Goal: Task Accomplishment & Management: Manage account settings

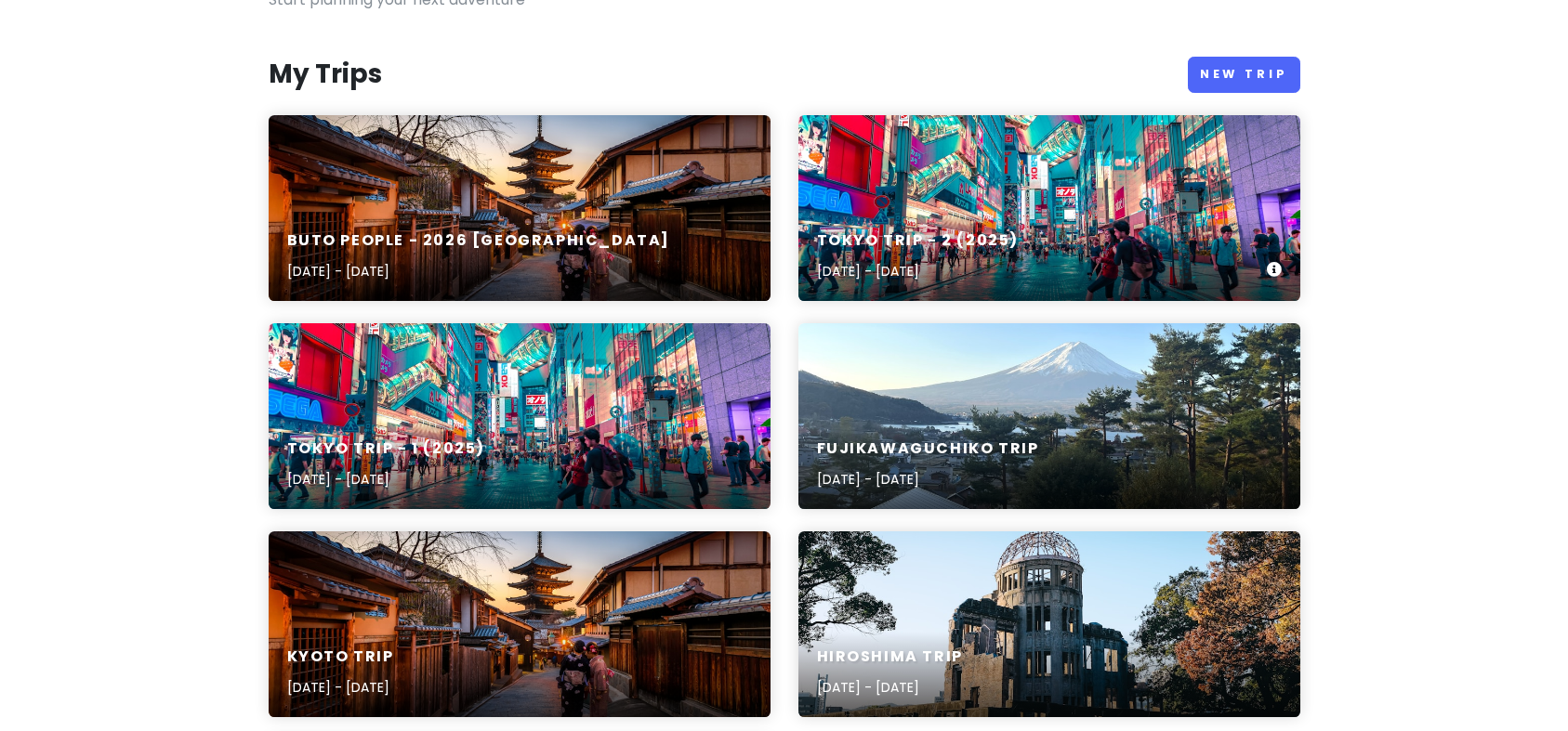
scroll to position [186, 0]
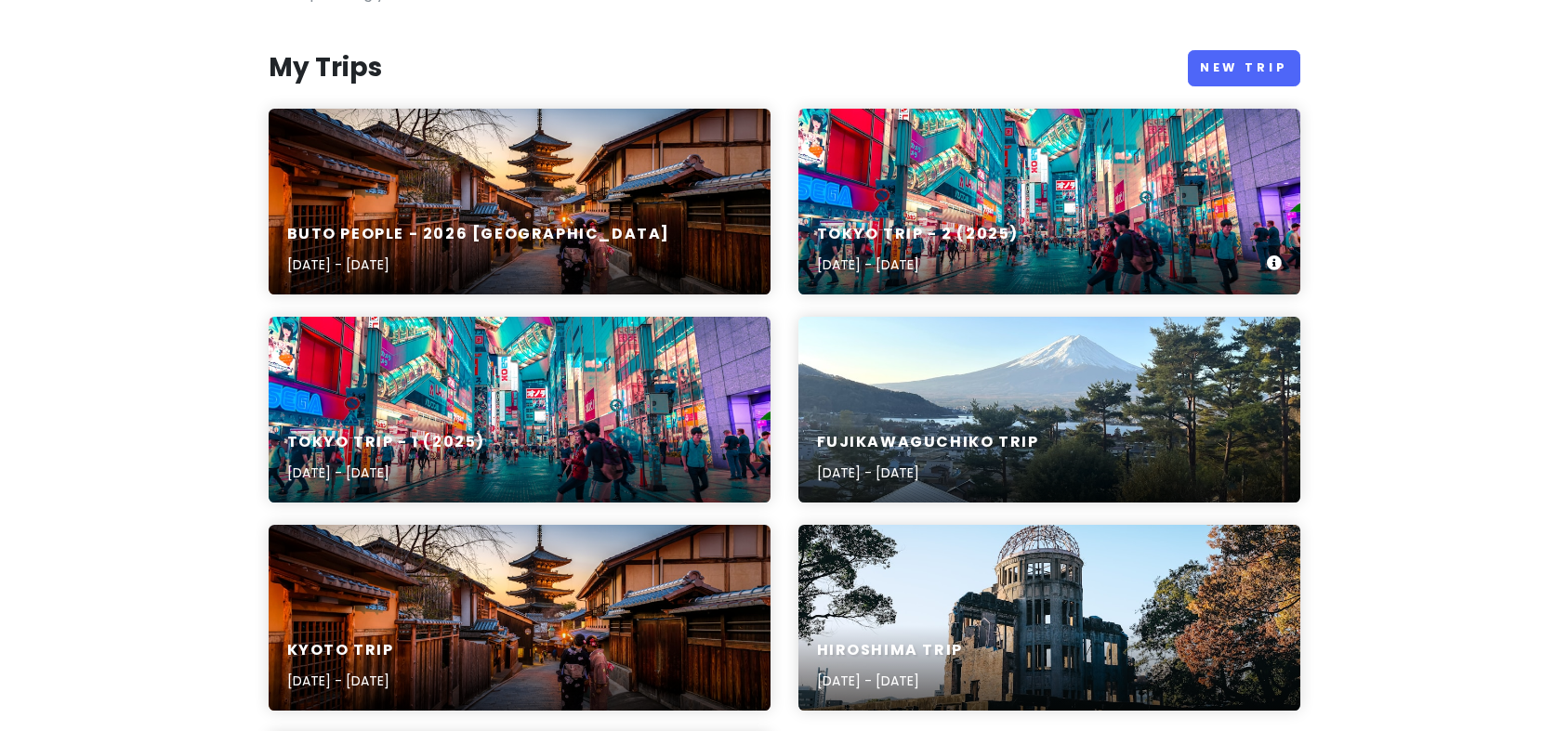
click at [966, 155] on div "Tokyo Trip - 2 (2025) [DATE] - [DATE]" at bounding box center [1049, 201] width 502 height 186
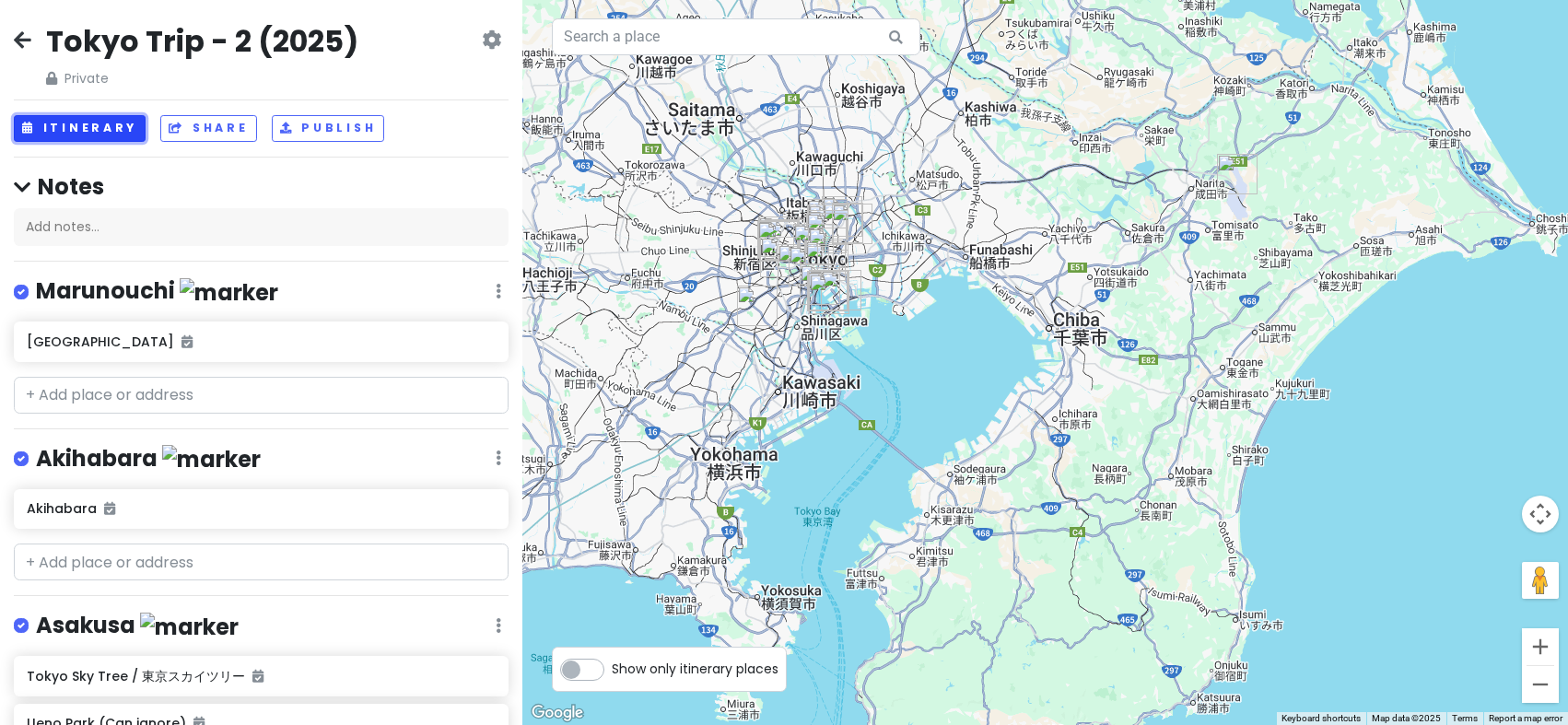
click at [122, 131] on button "Itinerary" at bounding box center [80, 128] width 132 height 27
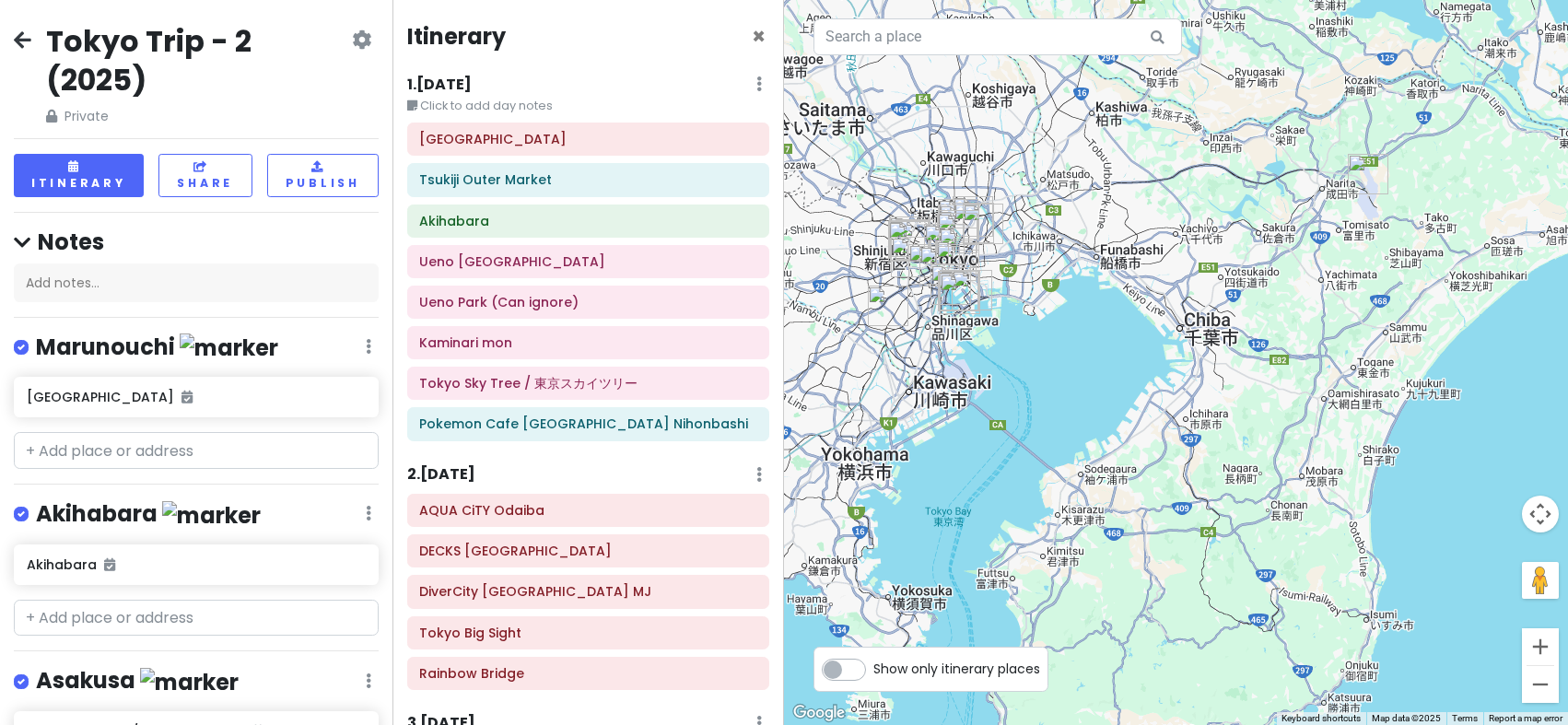
click at [18, 42] on icon at bounding box center [22, 40] width 18 height 15
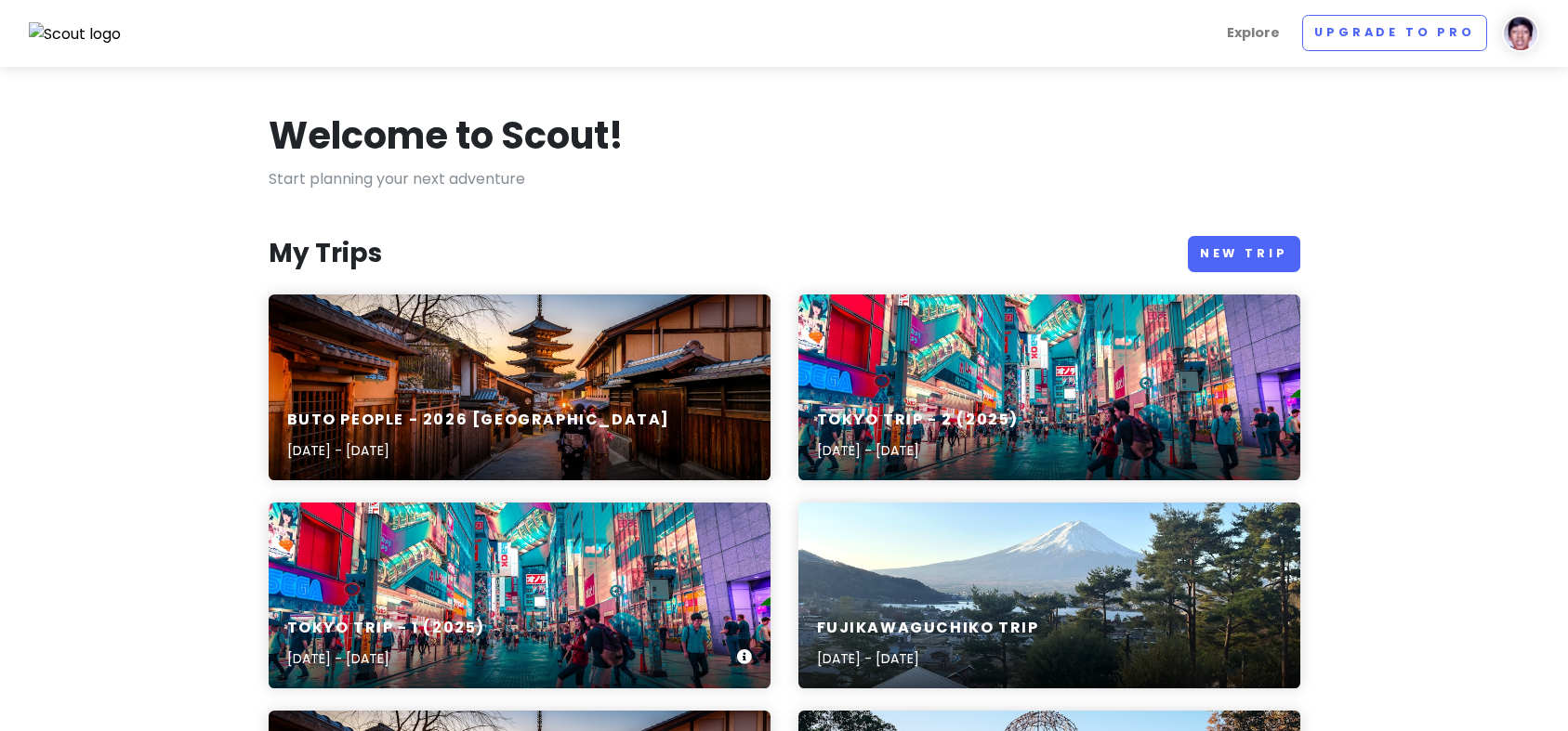
click at [657, 552] on div "Tokyo Trip - 1 (2025) [DATE] - [DATE]" at bounding box center [519, 595] width 502 height 186
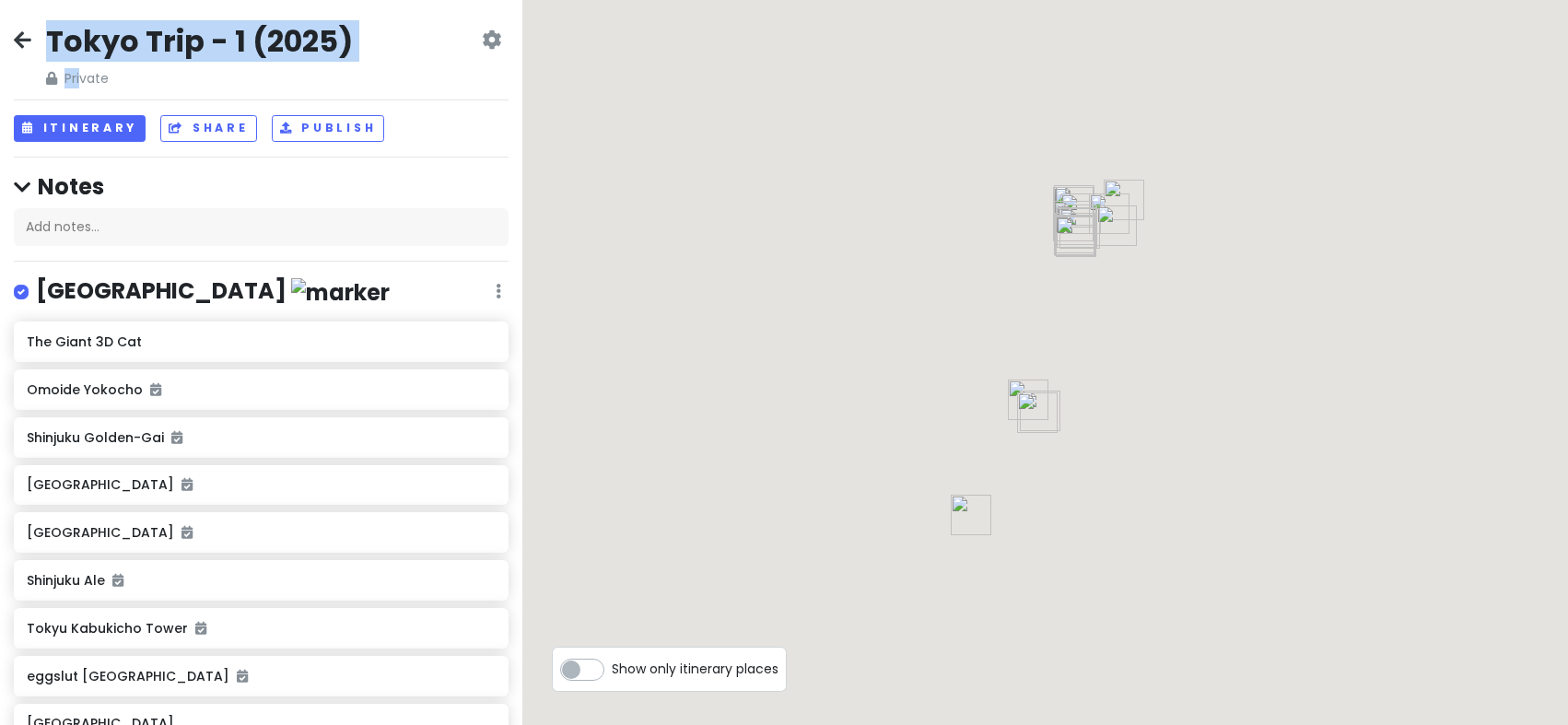
click at [80, 88] on div "Tokyo Trip - 1 (2025) Private Change Dates Make a Copy Delete Trip Go Pro ⚡️ Gi…" at bounding box center [261, 362] width 523 height 725
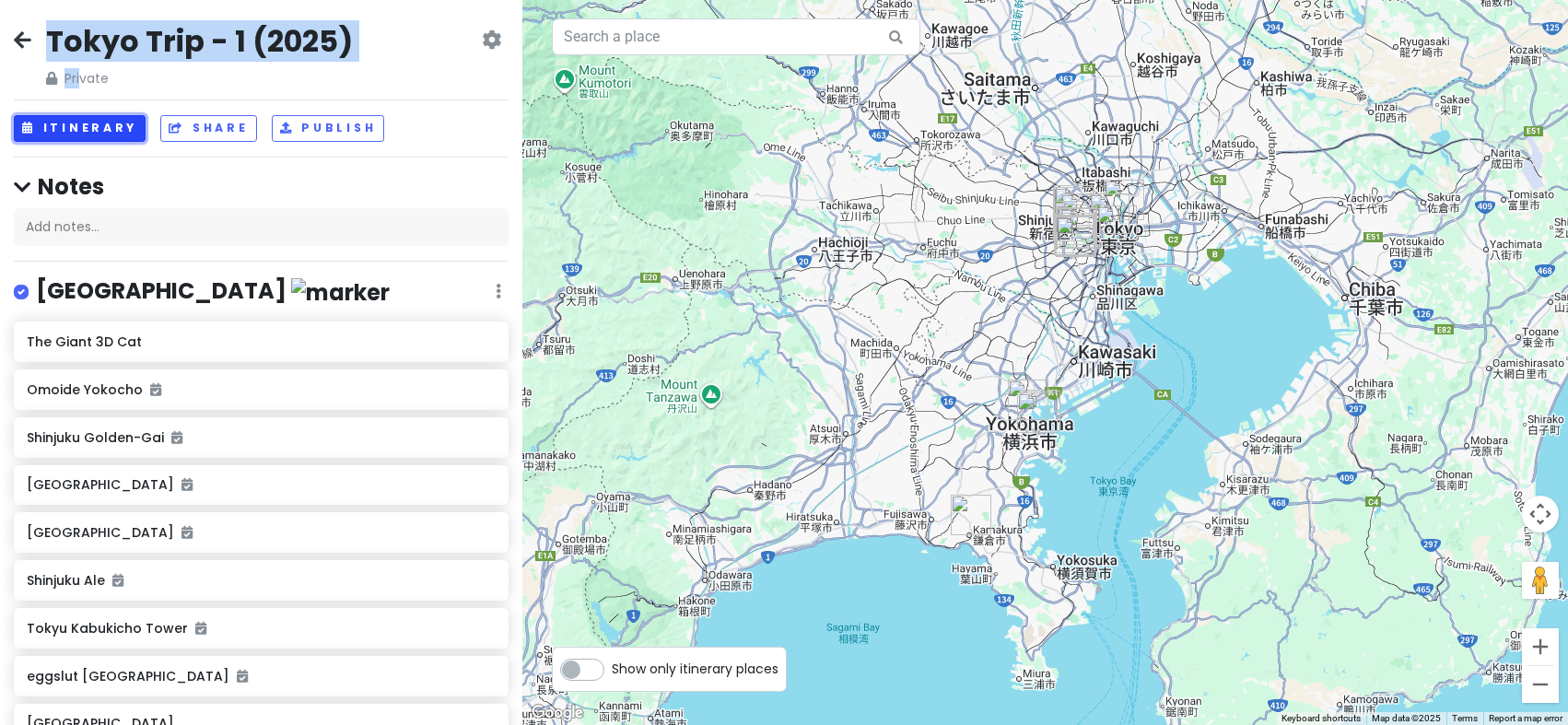
click at [64, 127] on button "Itinerary" at bounding box center [80, 128] width 132 height 27
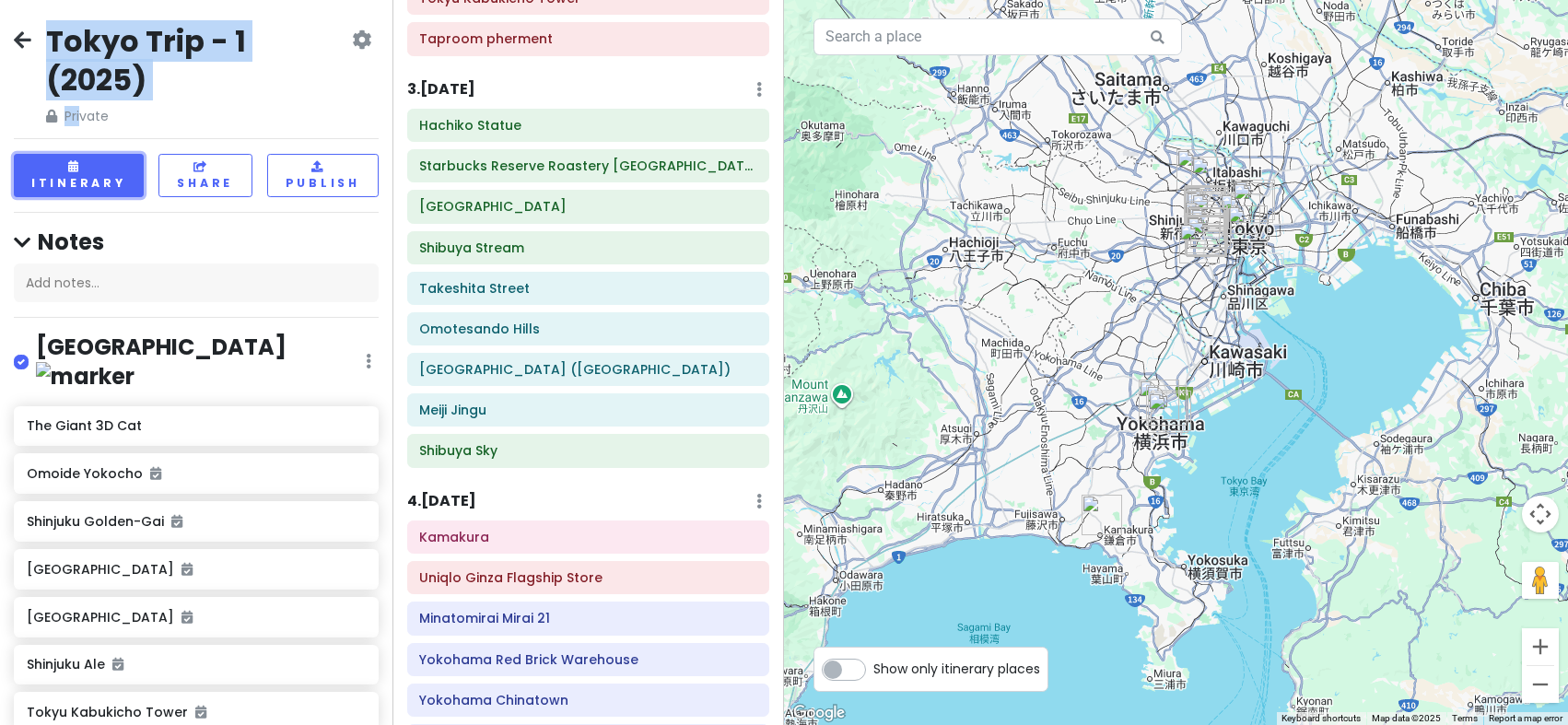
scroll to position [654, 0]
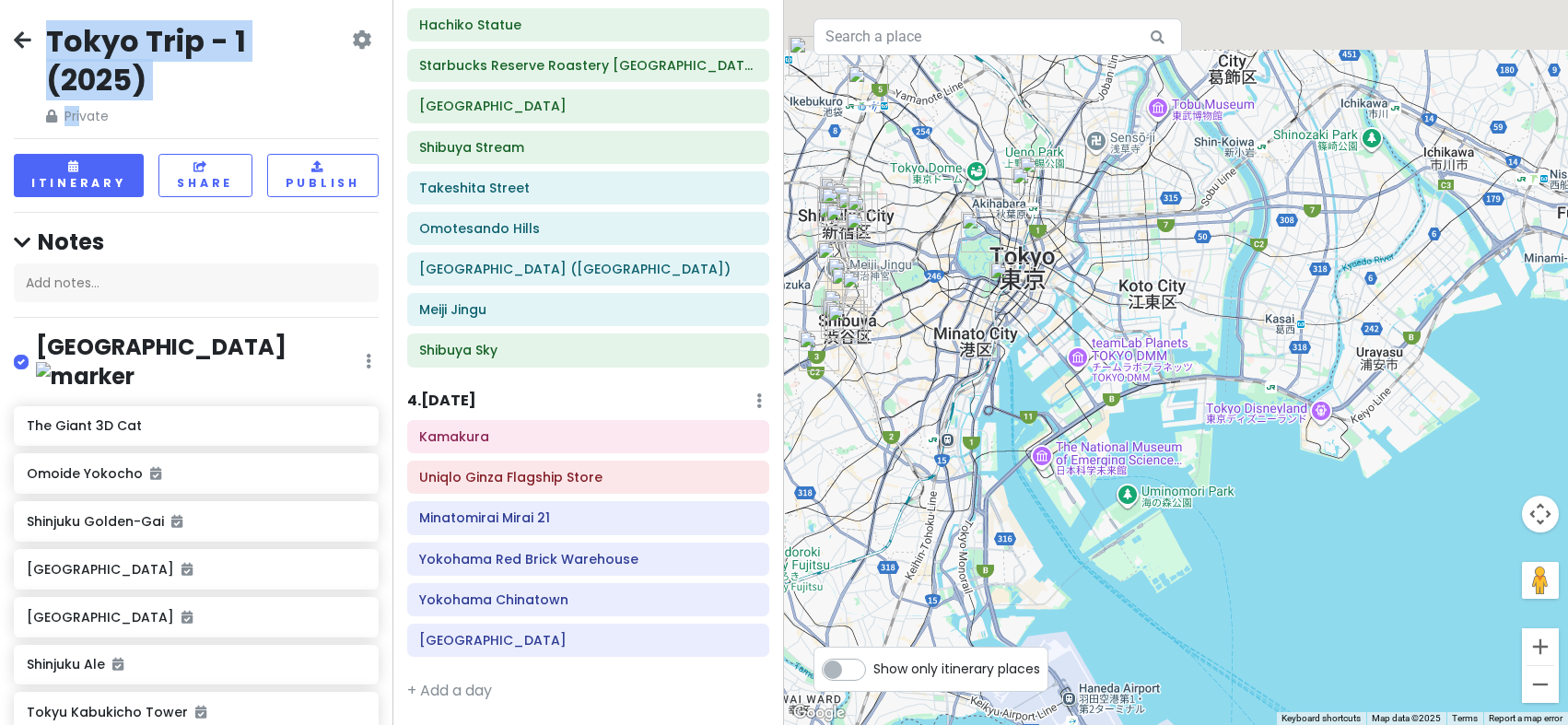
drag, startPoint x: 1043, startPoint y: 216, endPoint x: 1334, endPoint y: 452, distance: 374.7
click at [1334, 452] on div at bounding box center [1176, 362] width 784 height 725
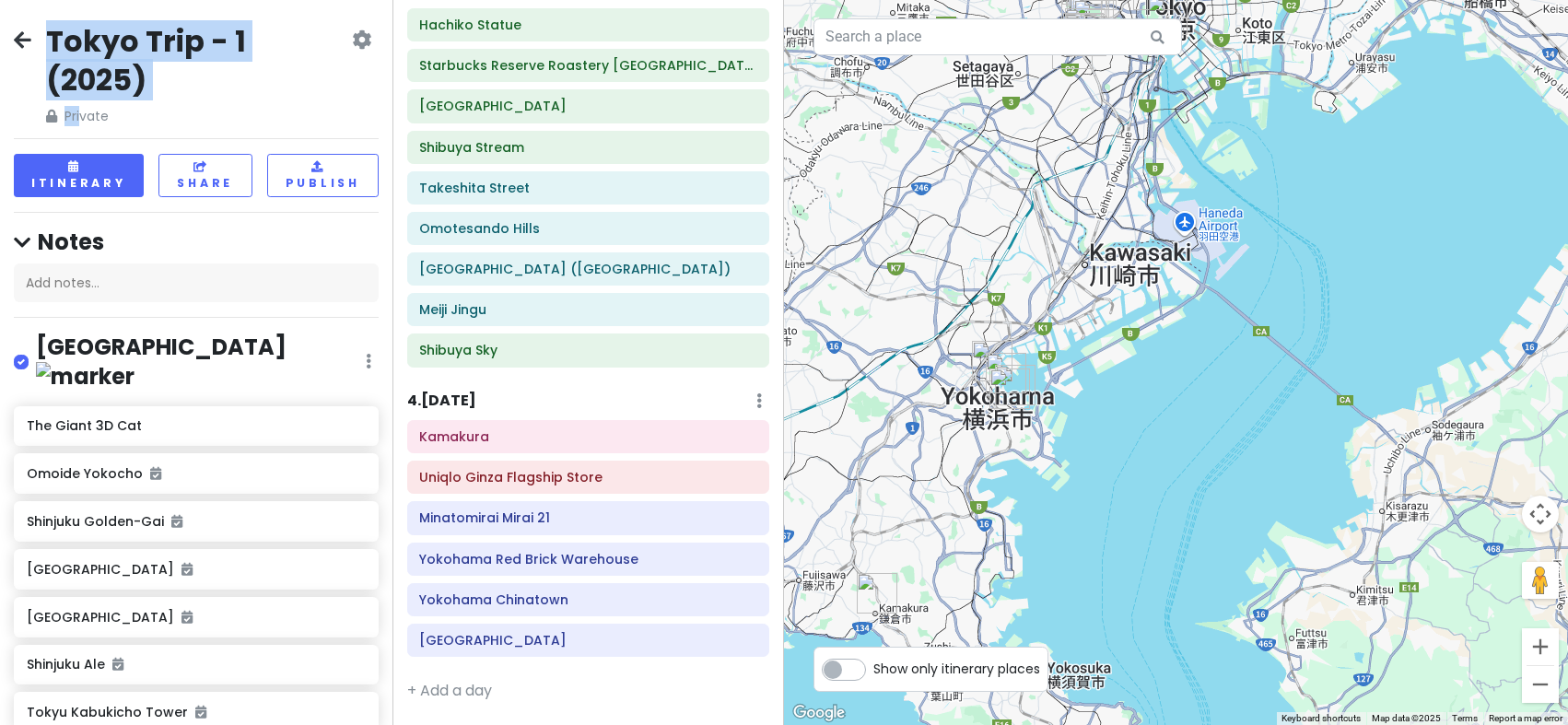
drag, startPoint x: 950, startPoint y: 528, endPoint x: 1092, endPoint y: 168, distance: 387.0
click at [1093, 166] on div at bounding box center [1176, 362] width 784 height 725
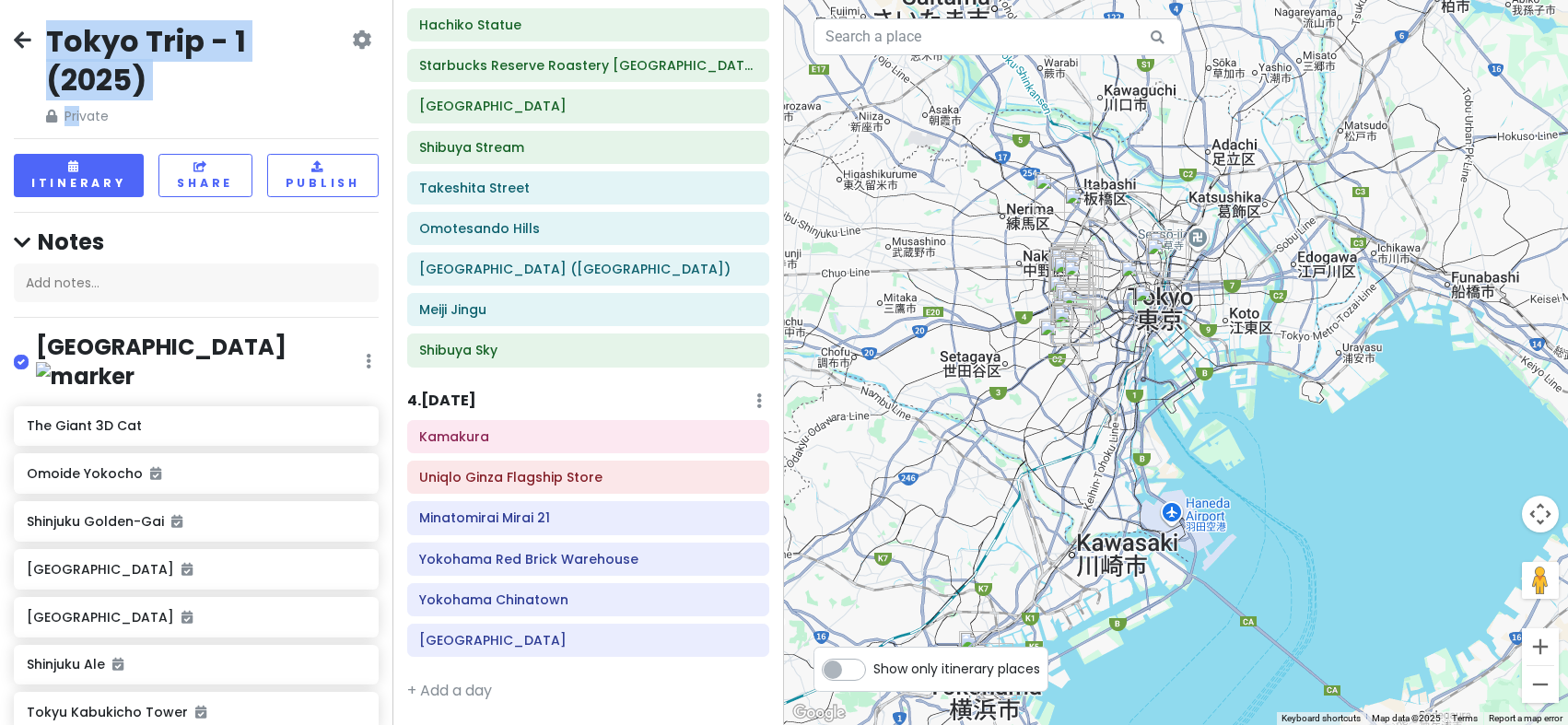
drag, startPoint x: 1246, startPoint y: 203, endPoint x: 1233, endPoint y: 404, distance: 201.4
click at [1233, 404] on div at bounding box center [1176, 362] width 784 height 725
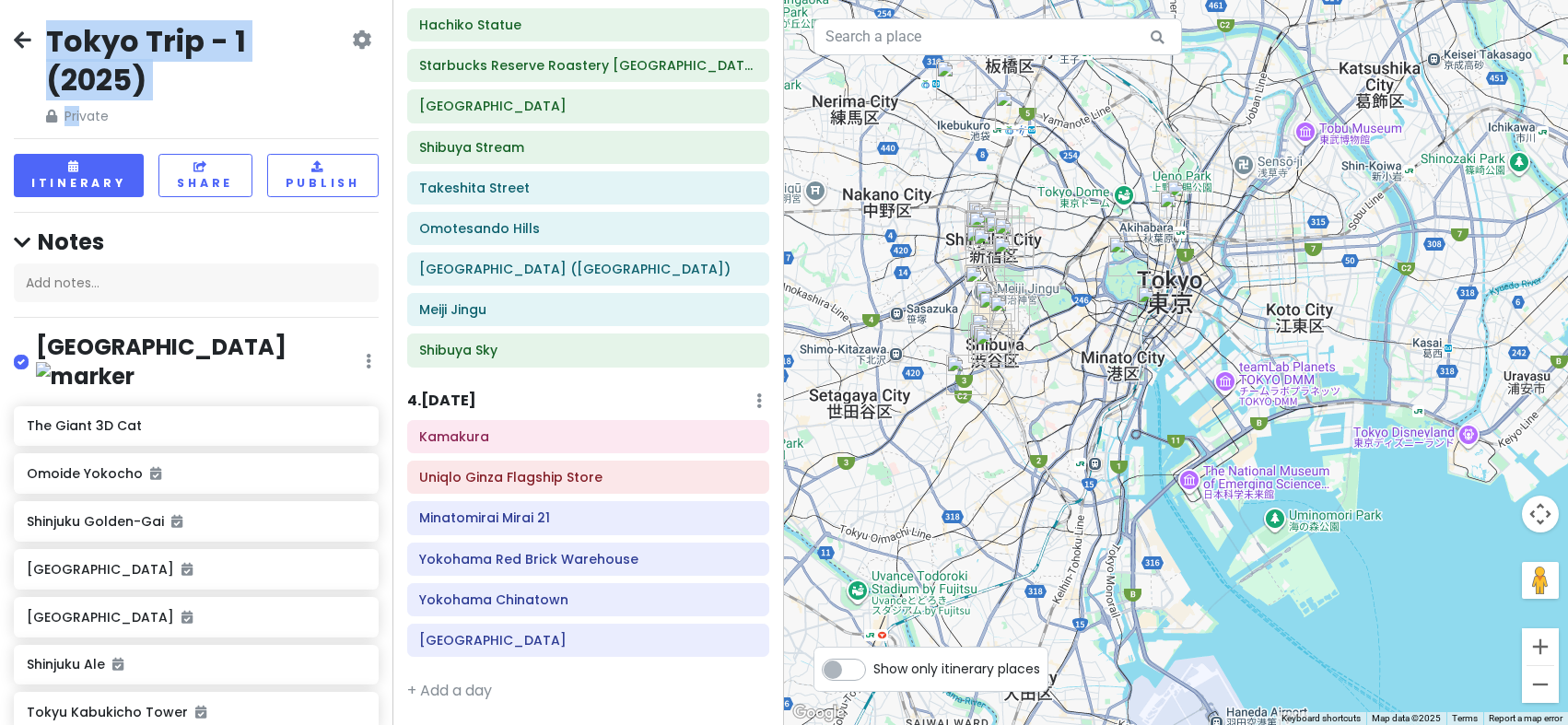
drag, startPoint x: 1200, startPoint y: 257, endPoint x: 1310, endPoint y: 292, distance: 115.4
click at [1310, 292] on div at bounding box center [1176, 362] width 784 height 725
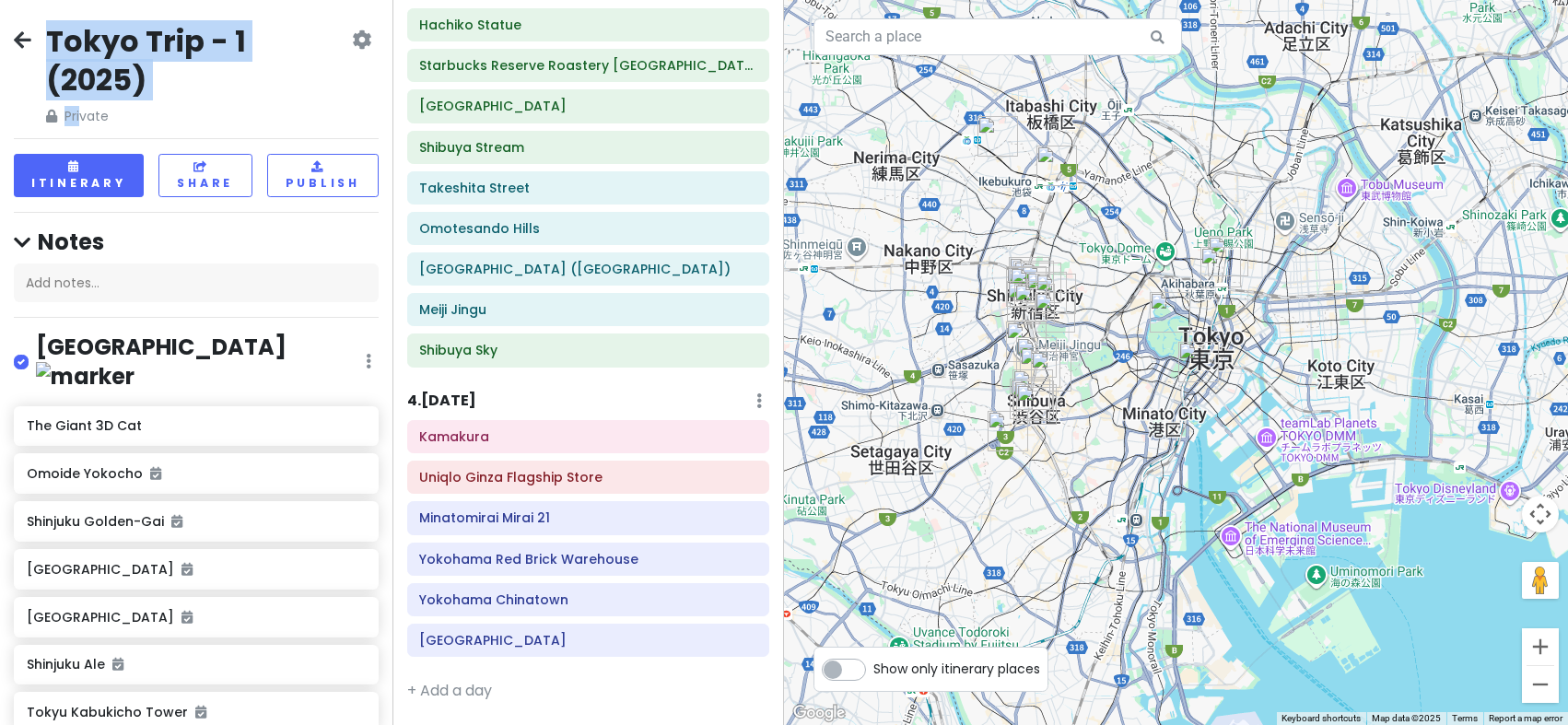
drag, startPoint x: 1082, startPoint y: 255, endPoint x: 1110, endPoint y: 355, distance: 103.8
click at [1110, 355] on div at bounding box center [1176, 362] width 784 height 725
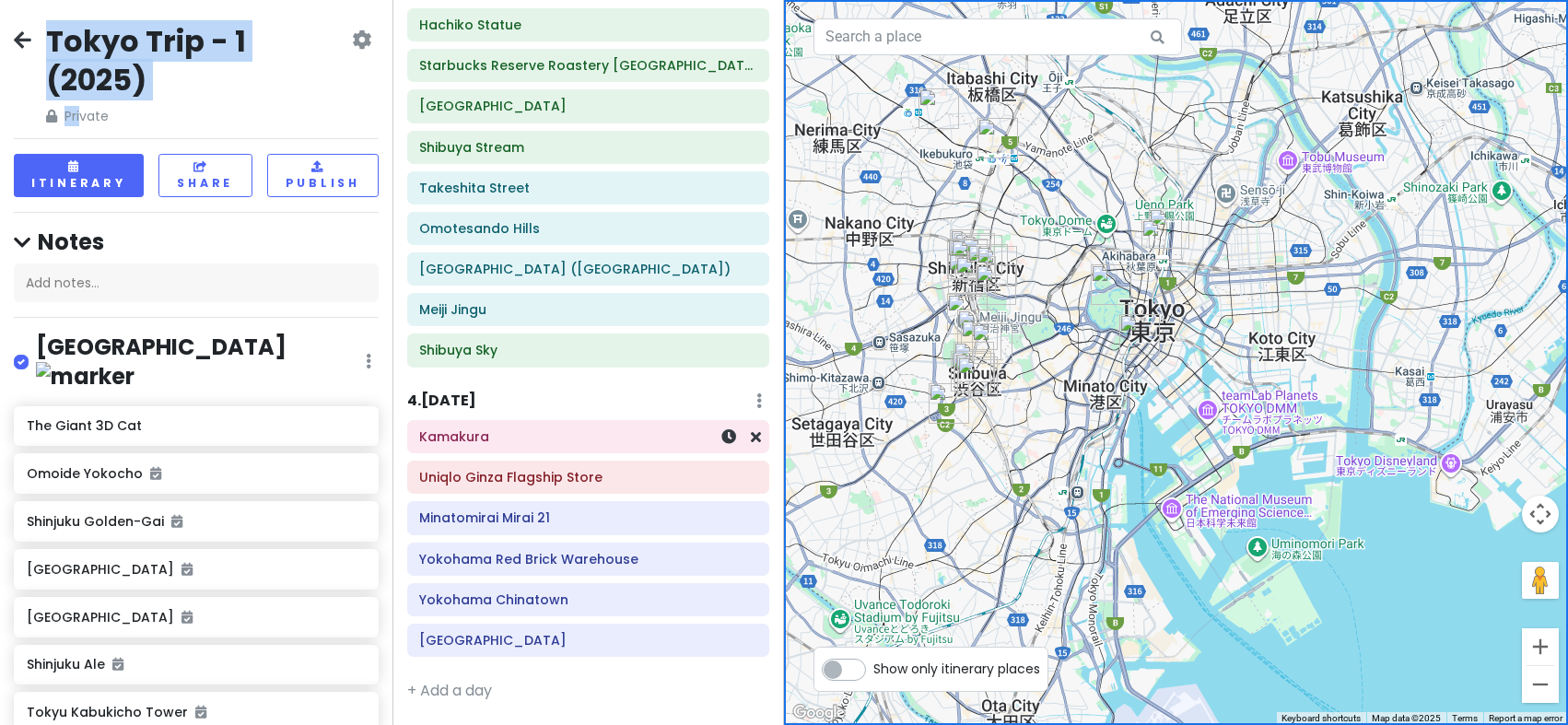
click at [451, 443] on h6 "Kamakura" at bounding box center [588, 437] width 337 height 17
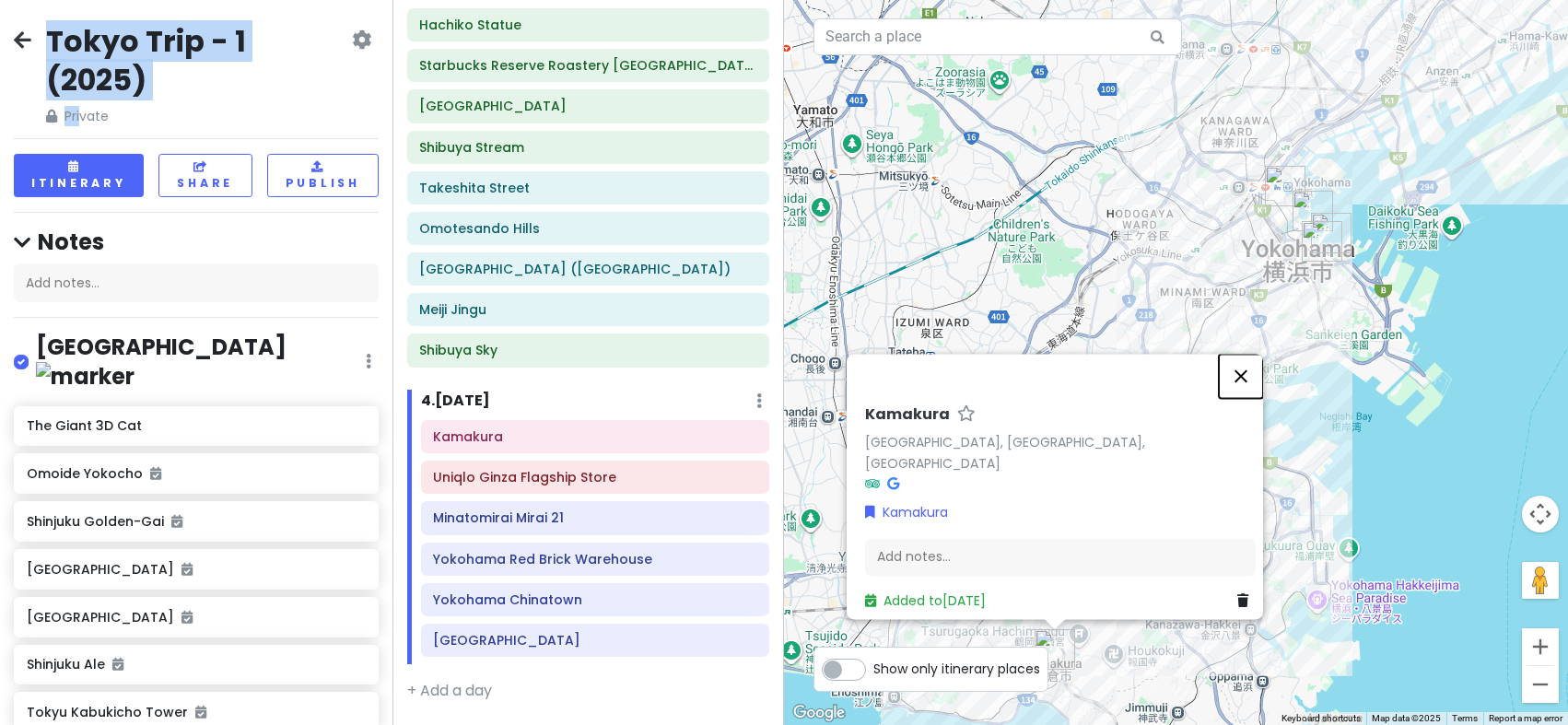
click at [1248, 391] on button "Close" at bounding box center [1241, 376] width 44 height 45
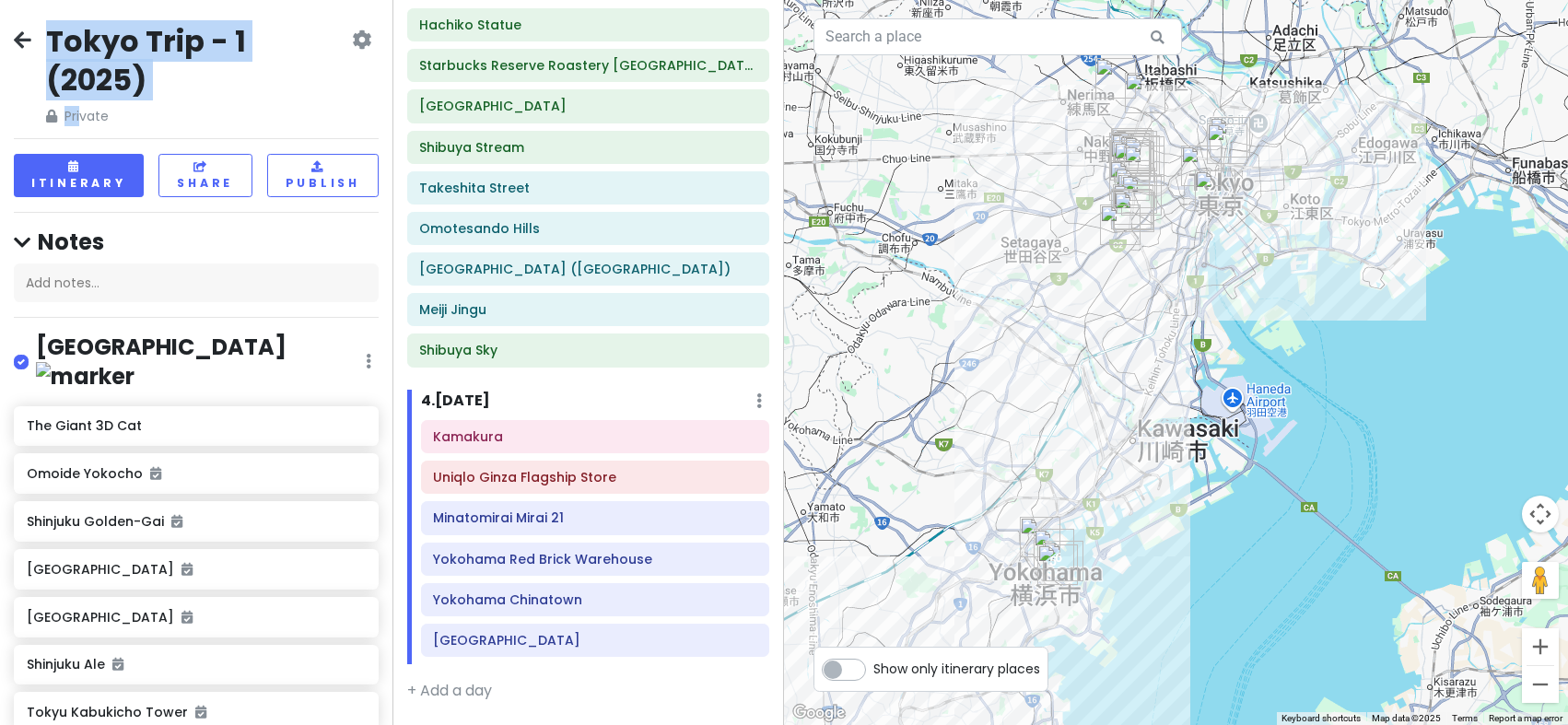
drag, startPoint x: 1429, startPoint y: 297, endPoint x: 1134, endPoint y: 573, distance: 404.0
click at [1134, 573] on div at bounding box center [1176, 362] width 784 height 725
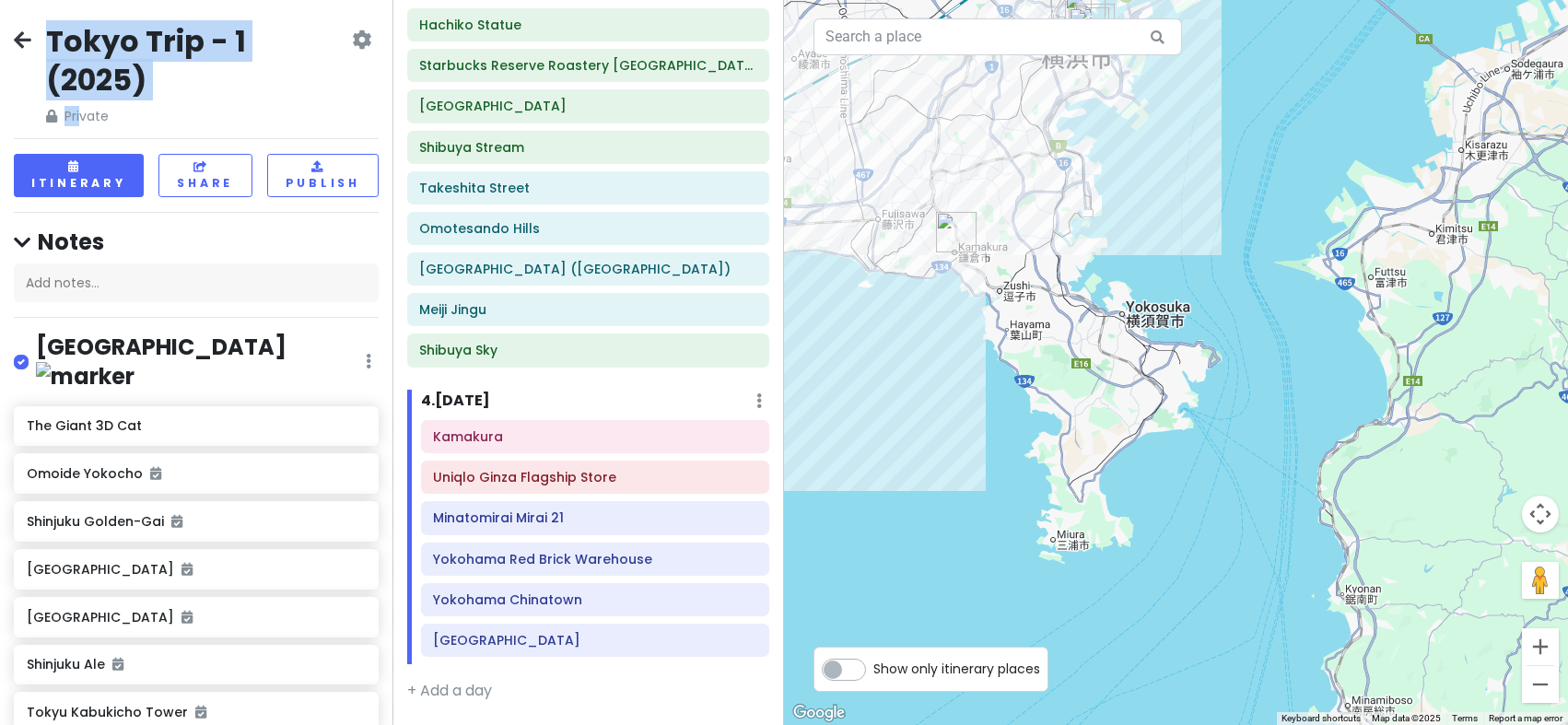
drag, startPoint x: 1302, startPoint y: 523, endPoint x: 1342, endPoint y: 100, distance: 424.9
click at [1342, 100] on div at bounding box center [1176, 362] width 784 height 725
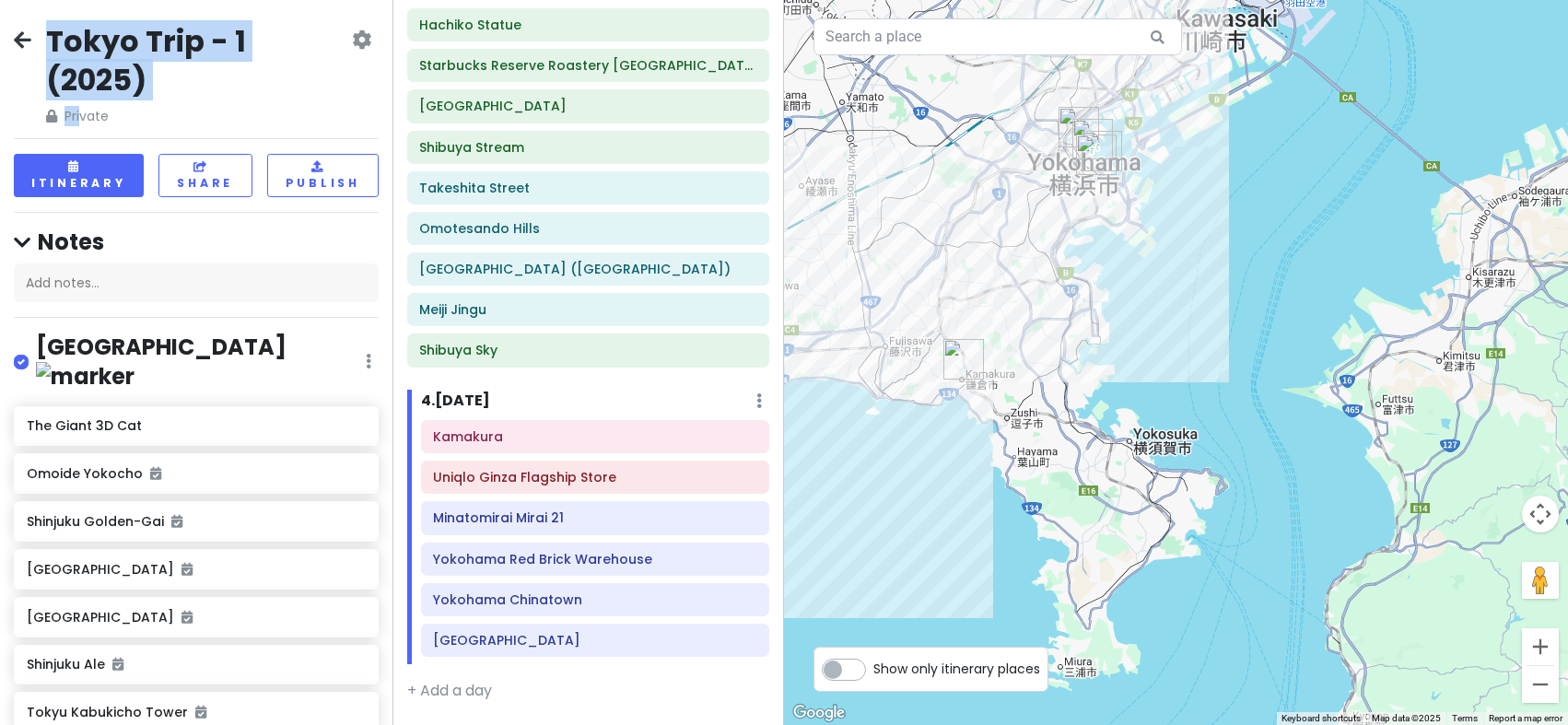
drag, startPoint x: 1202, startPoint y: 199, endPoint x: 1209, endPoint y: 353, distance: 154.2
click at [1210, 343] on div at bounding box center [1176, 362] width 784 height 725
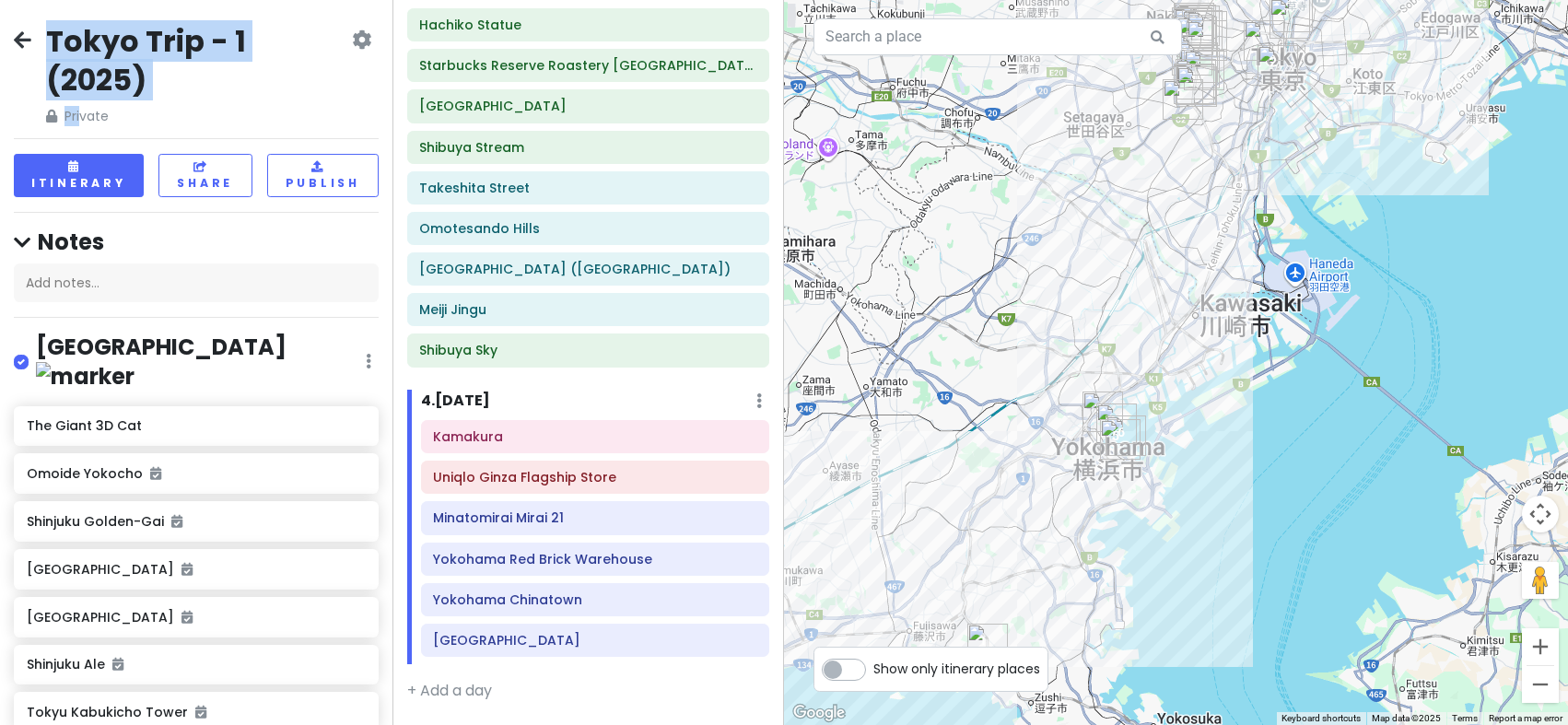
drag, startPoint x: 1313, startPoint y: 238, endPoint x: 1330, endPoint y: 378, distance: 141.0
click at [1333, 376] on div at bounding box center [1176, 362] width 784 height 725
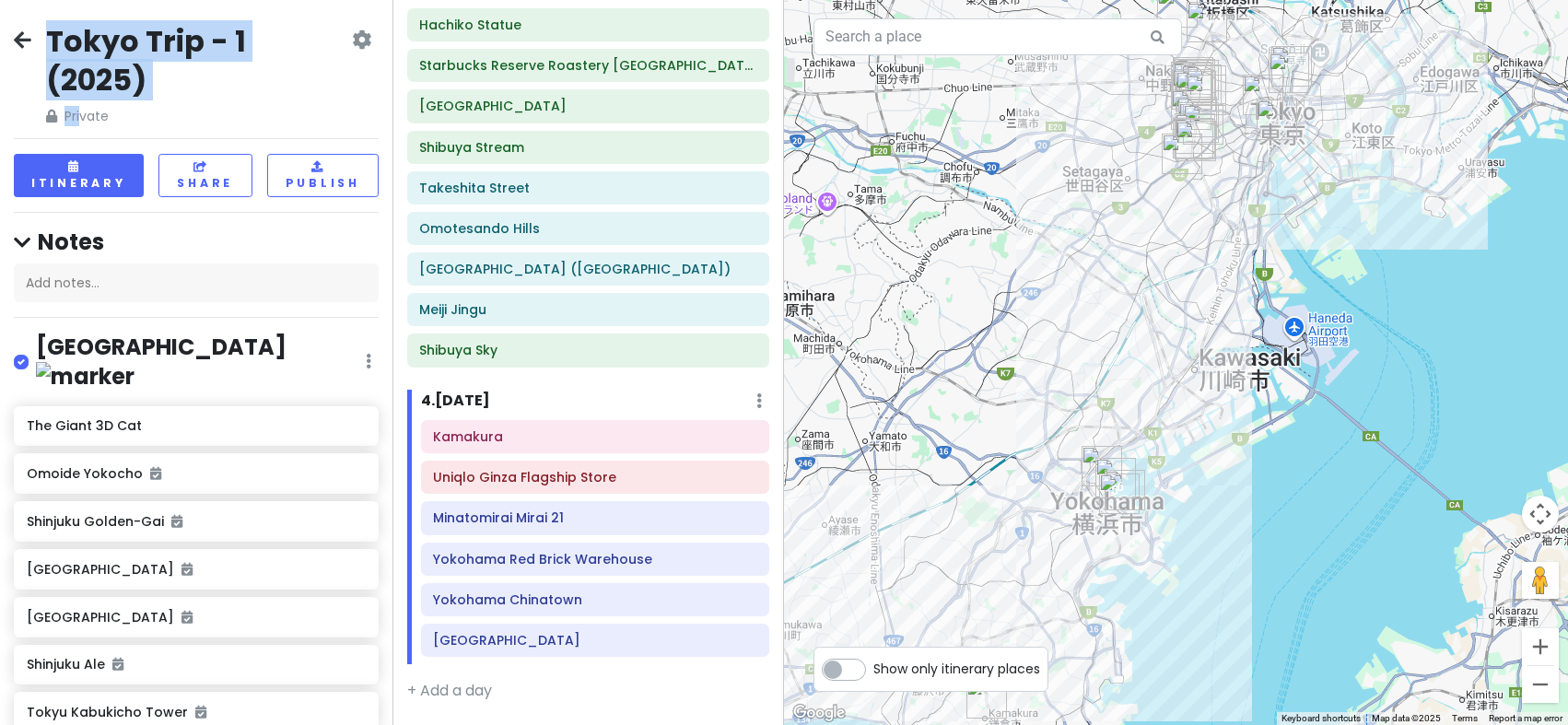
drag, startPoint x: 1398, startPoint y: 342, endPoint x: 1385, endPoint y: 400, distance: 59.4
click at [1385, 400] on div at bounding box center [1176, 362] width 784 height 725
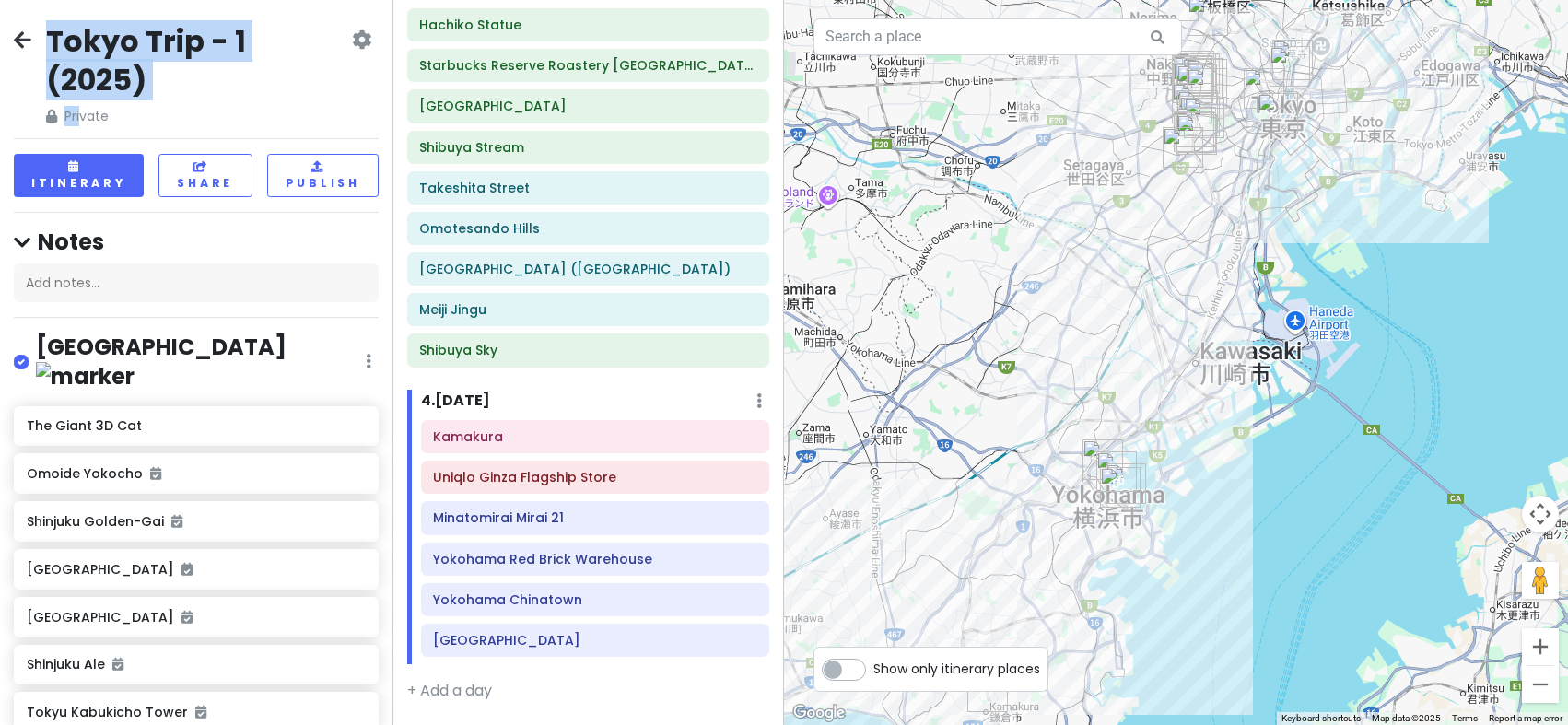
drag, startPoint x: 1338, startPoint y: 553, endPoint x: 1395, endPoint y: 331, distance: 229.2
click at [1395, 331] on div at bounding box center [1176, 362] width 784 height 725
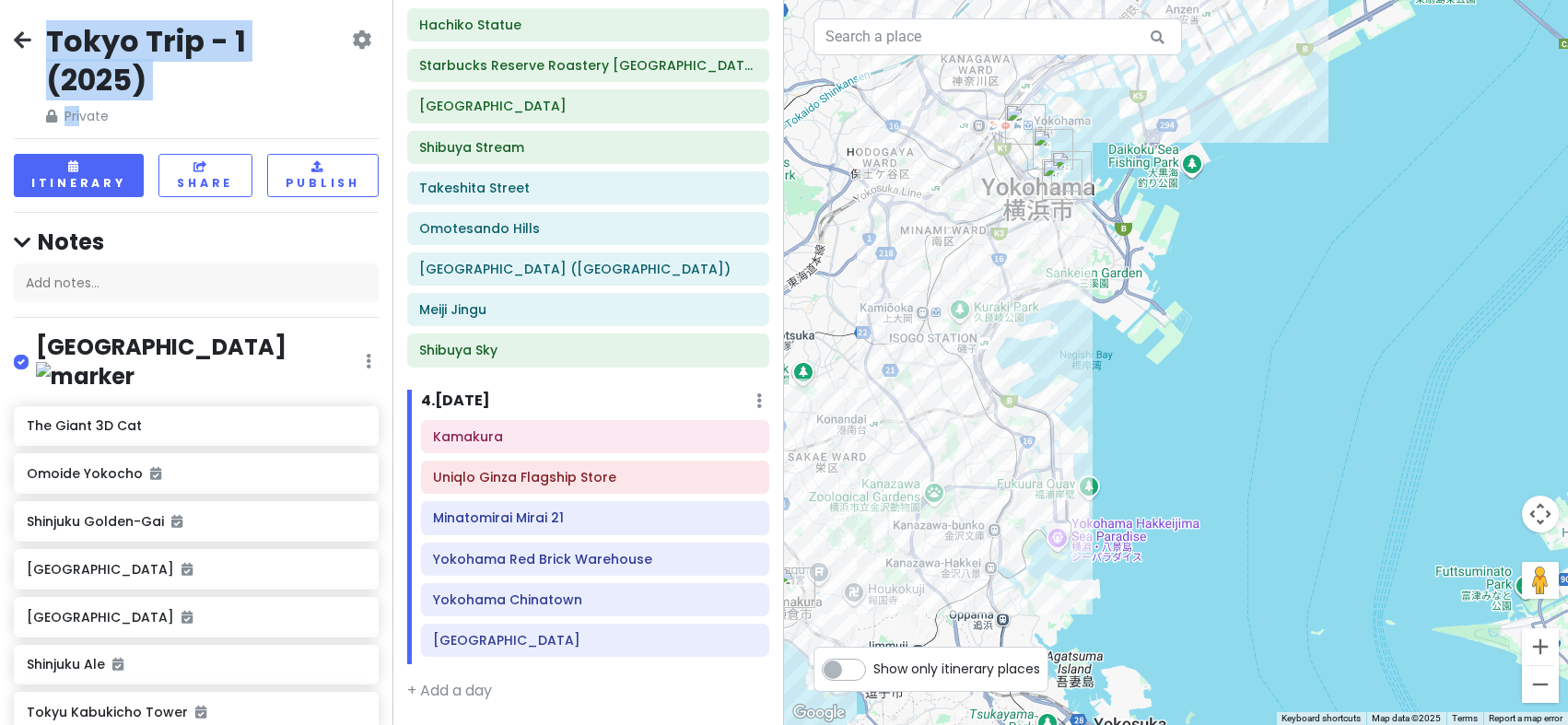
drag, startPoint x: 1213, startPoint y: 329, endPoint x: 1305, endPoint y: 350, distance: 94.4
click at [1305, 350] on div at bounding box center [1176, 362] width 784 height 725
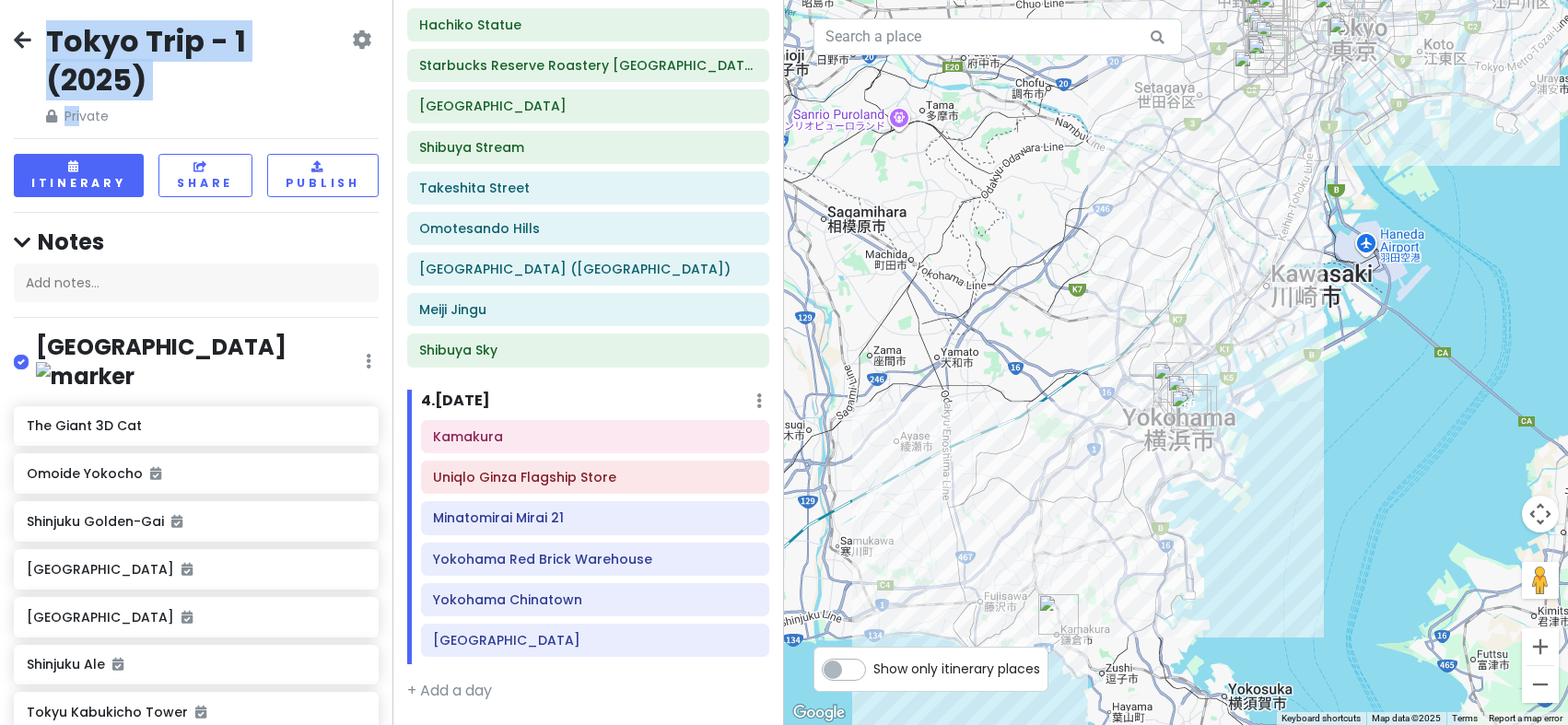
drag, startPoint x: 1373, startPoint y: 314, endPoint x: 1366, endPoint y: 471, distance: 157.2
click at [1366, 471] on div at bounding box center [1176, 362] width 784 height 725
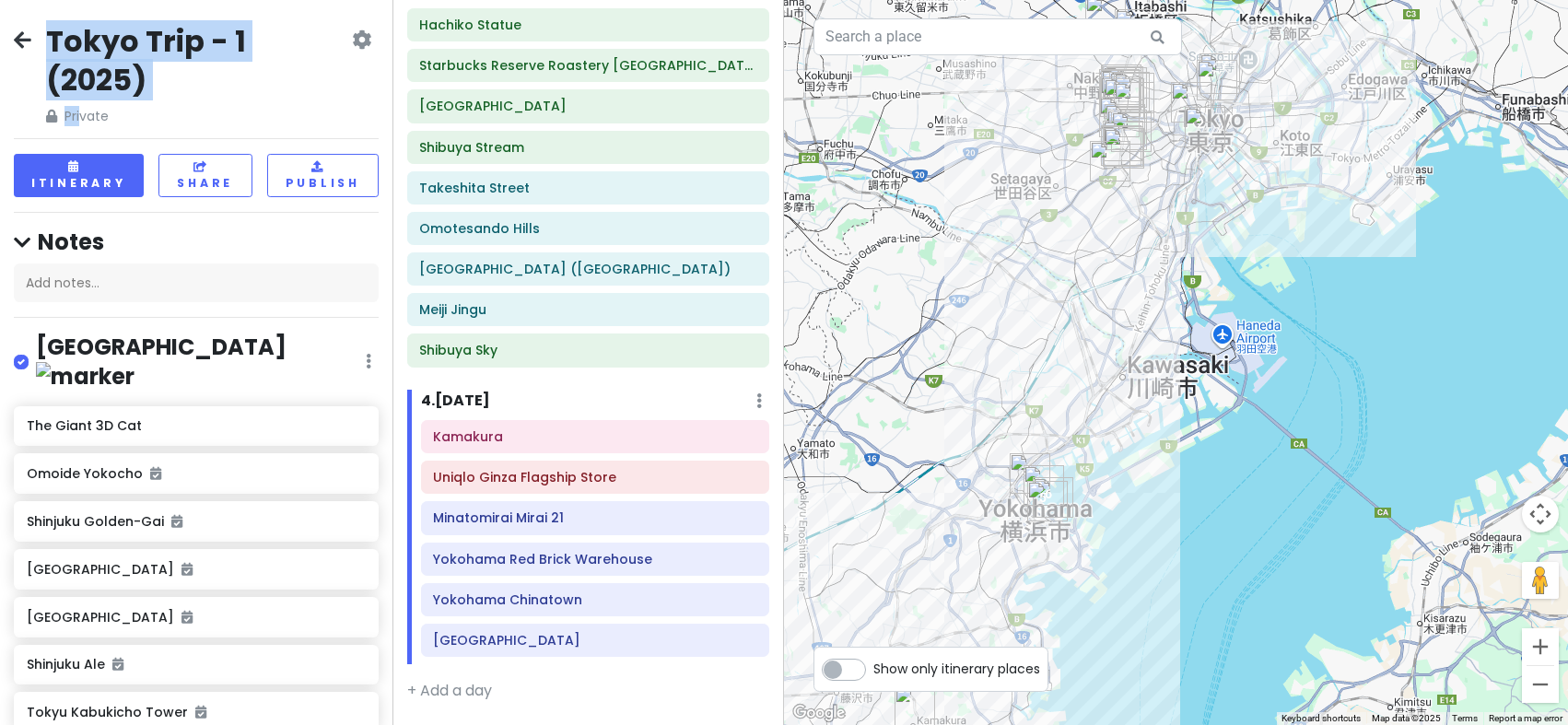
drag, startPoint x: 1406, startPoint y: 410, endPoint x: 1362, endPoint y: 413, distance: 44.1
click at [1362, 413] on div at bounding box center [1176, 362] width 784 height 725
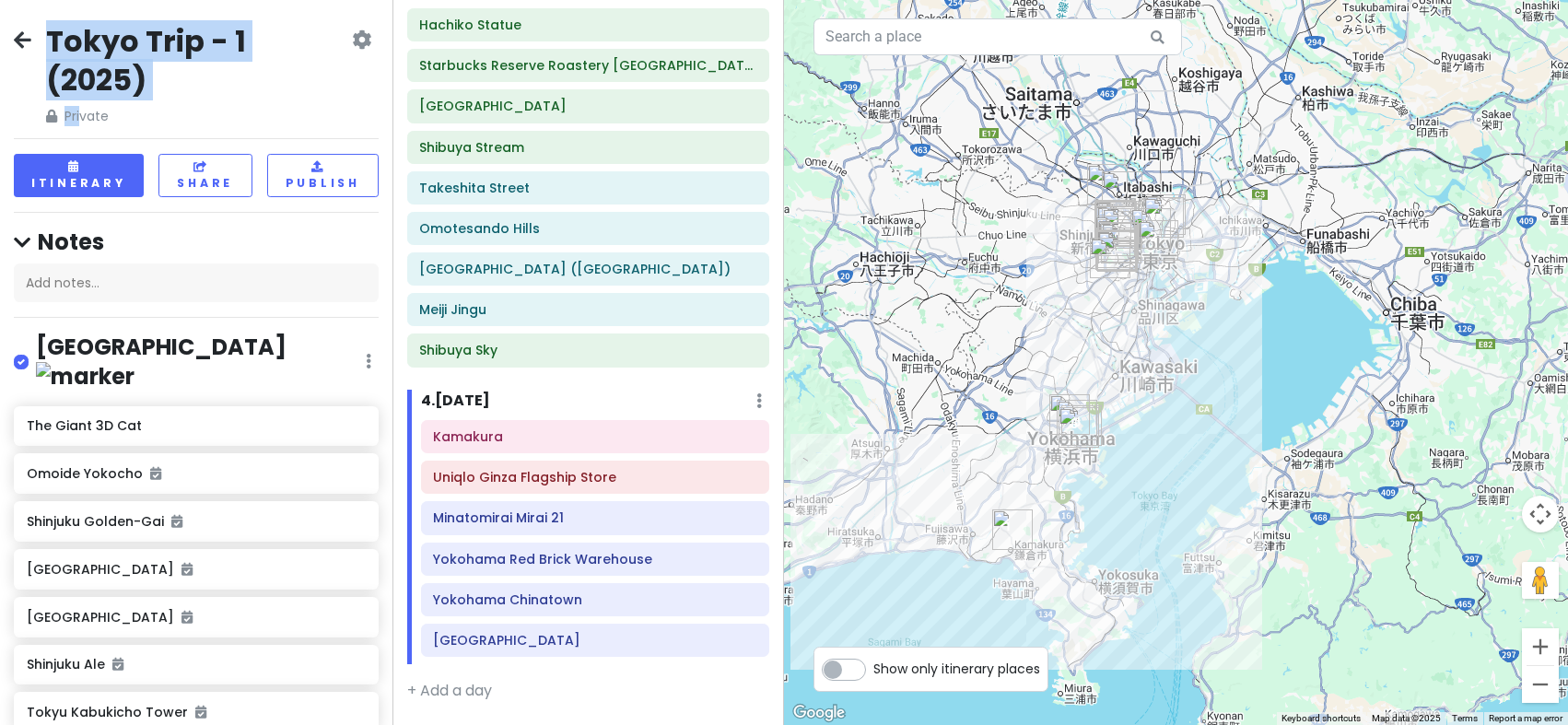
drag, startPoint x: 1257, startPoint y: 423, endPoint x: 1221, endPoint y: 381, distance: 55.3
click at [1221, 381] on div at bounding box center [1176, 362] width 784 height 725
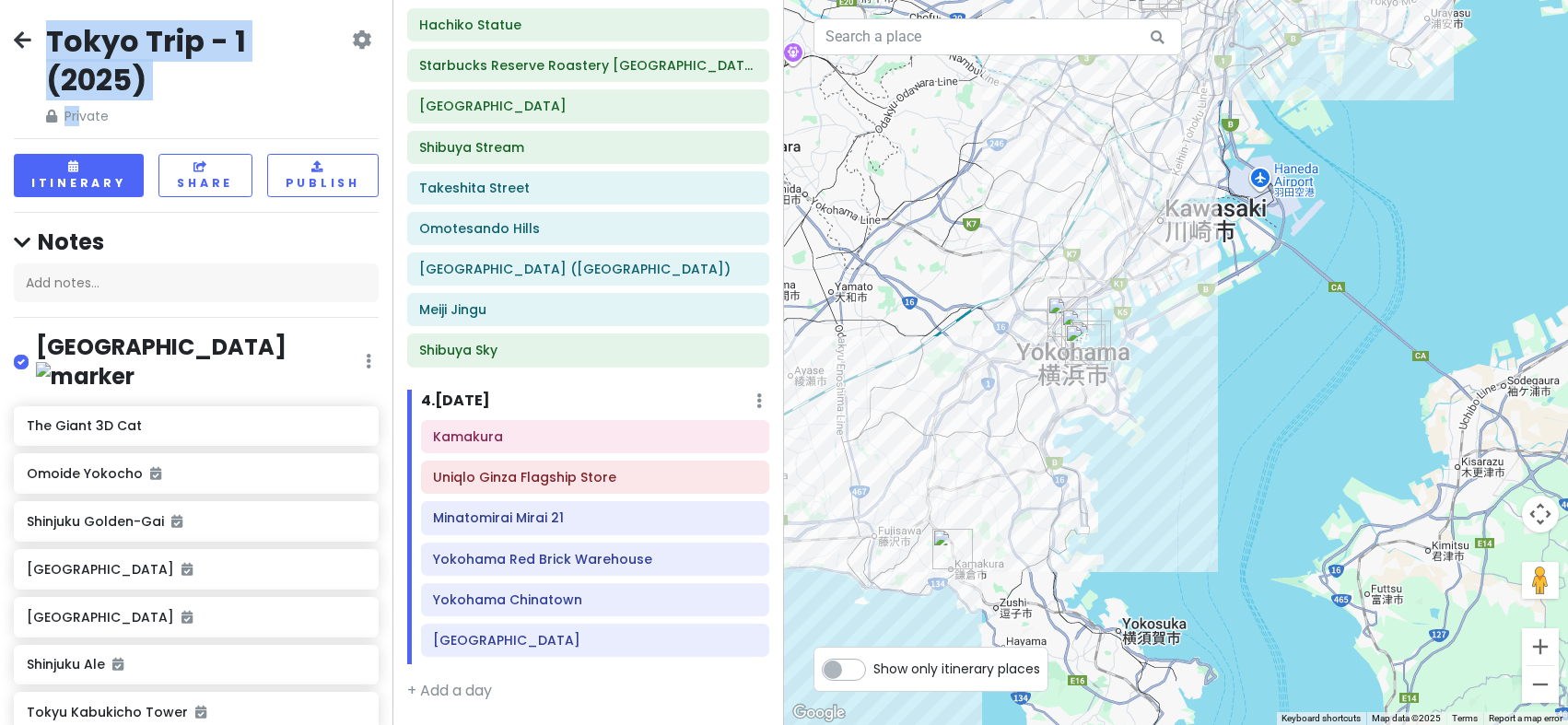
drag, startPoint x: 1136, startPoint y: 373, endPoint x: 1285, endPoint y: 348, distance: 151.1
click at [1285, 348] on div at bounding box center [1176, 362] width 784 height 725
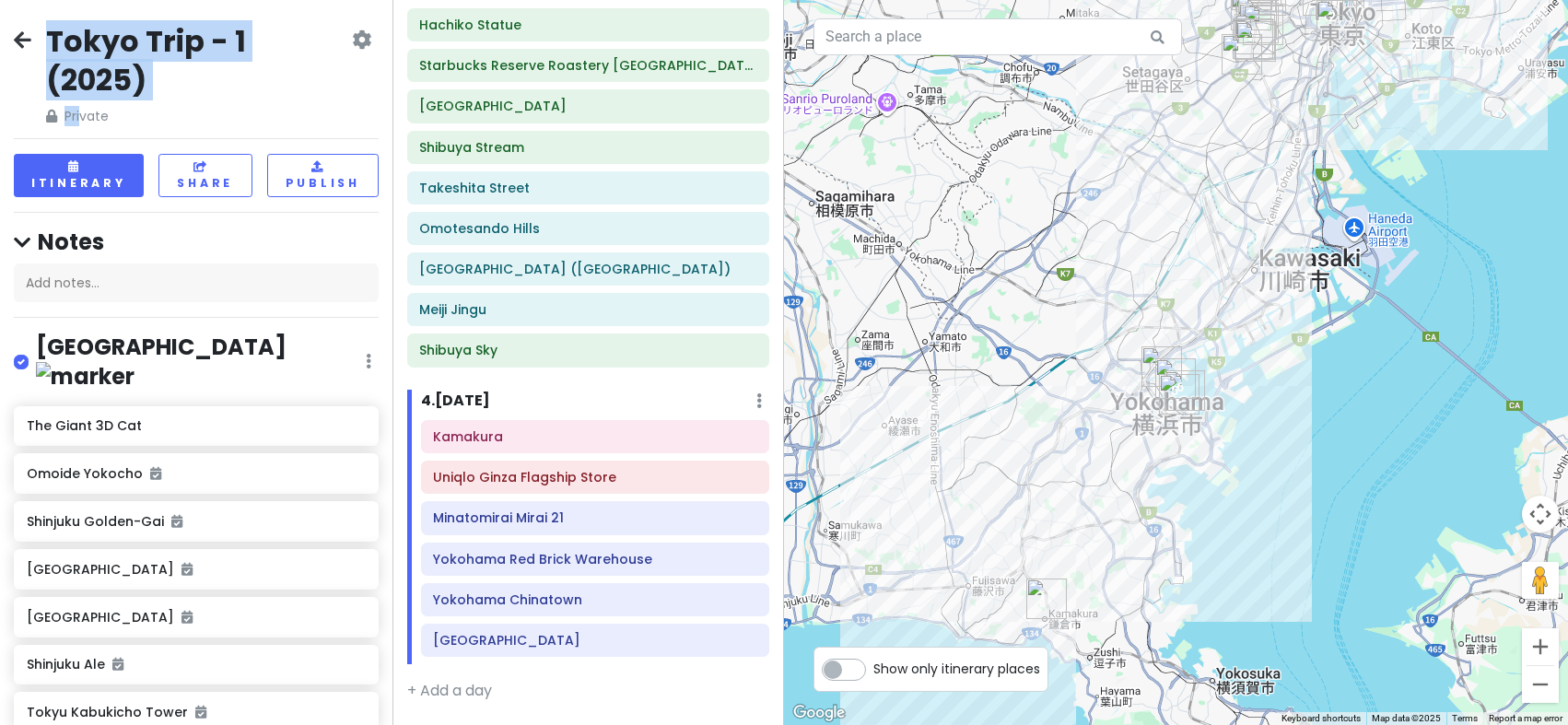
drag, startPoint x: 1288, startPoint y: 401, endPoint x: 1321, endPoint y: 446, distance: 55.8
click at [1321, 446] on div at bounding box center [1176, 362] width 784 height 725
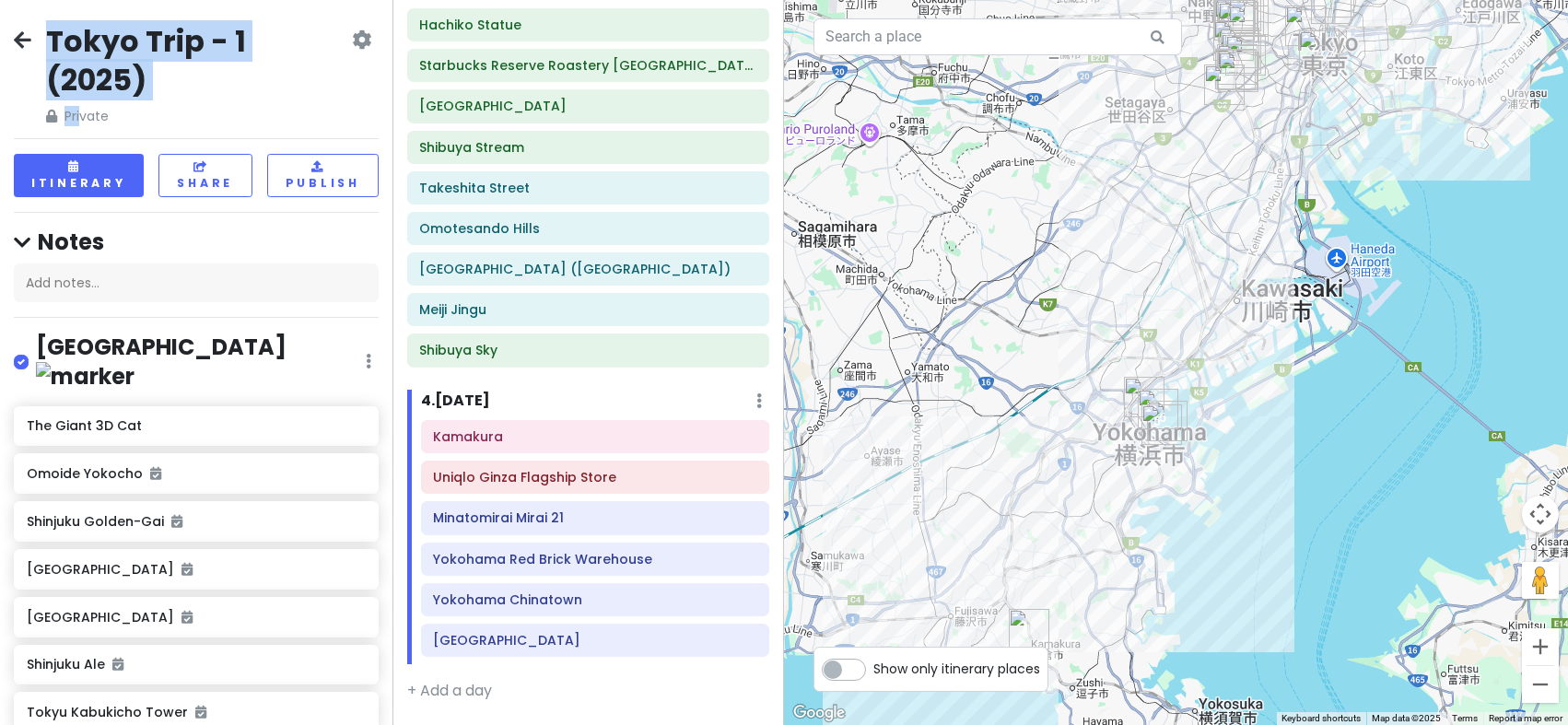
drag, startPoint x: 1368, startPoint y: 324, endPoint x: 1349, endPoint y: 358, distance: 38.9
click at [1349, 358] on div at bounding box center [1176, 362] width 784 height 725
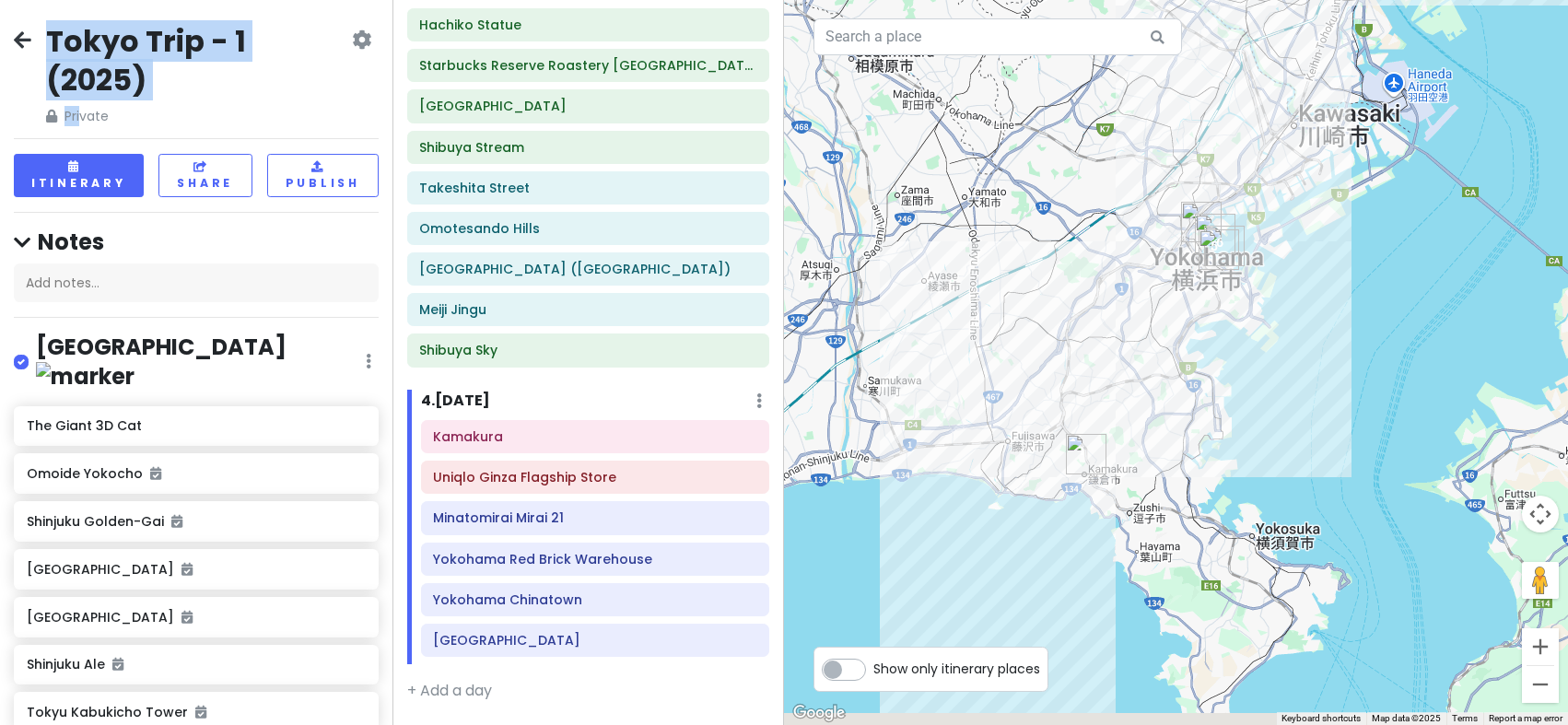
drag, startPoint x: 1271, startPoint y: 518, endPoint x: 1375, endPoint y: 229, distance: 307.1
click at [1375, 229] on div at bounding box center [1176, 362] width 784 height 725
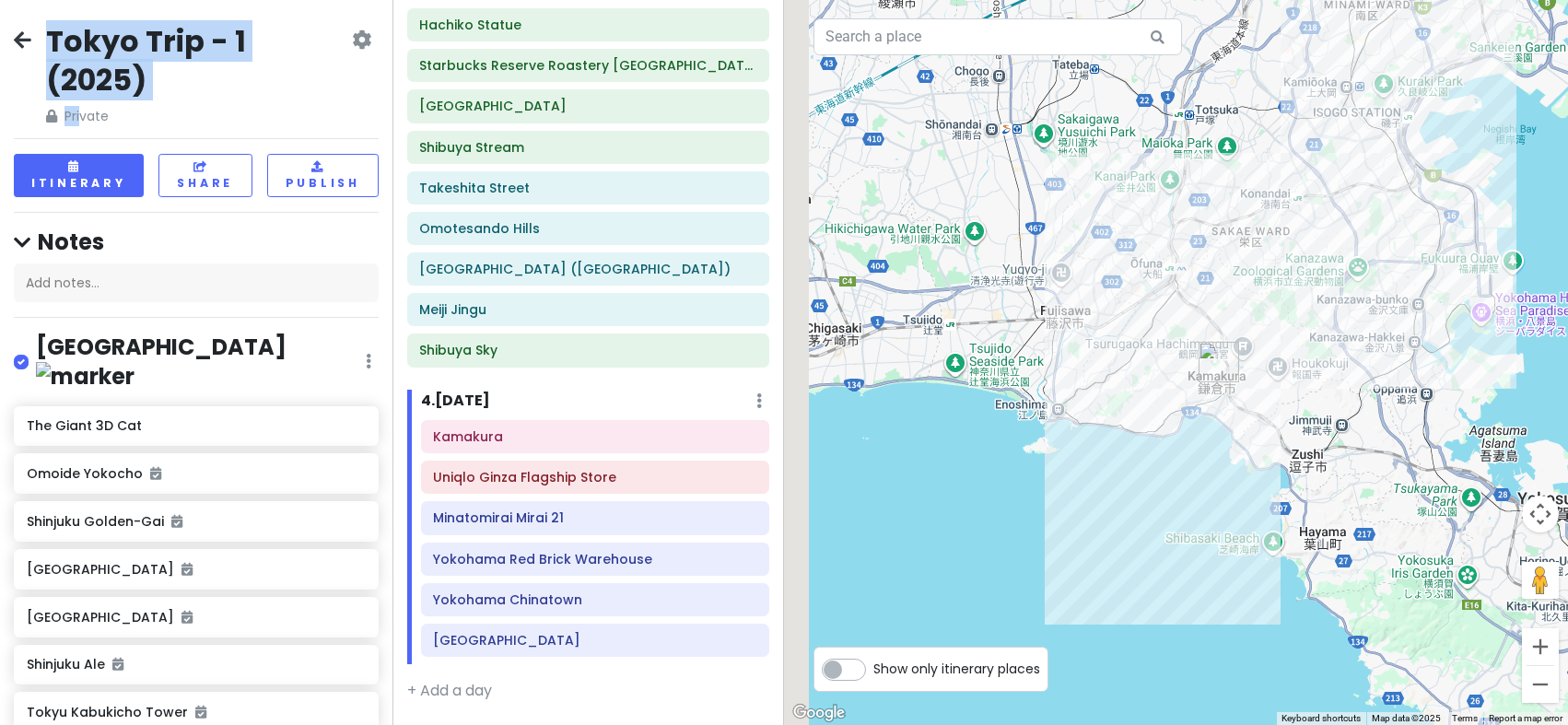
drag, startPoint x: 1002, startPoint y: 398, endPoint x: 1303, endPoint y: 401, distance: 301.0
click at [1303, 401] on div at bounding box center [1176, 362] width 784 height 725
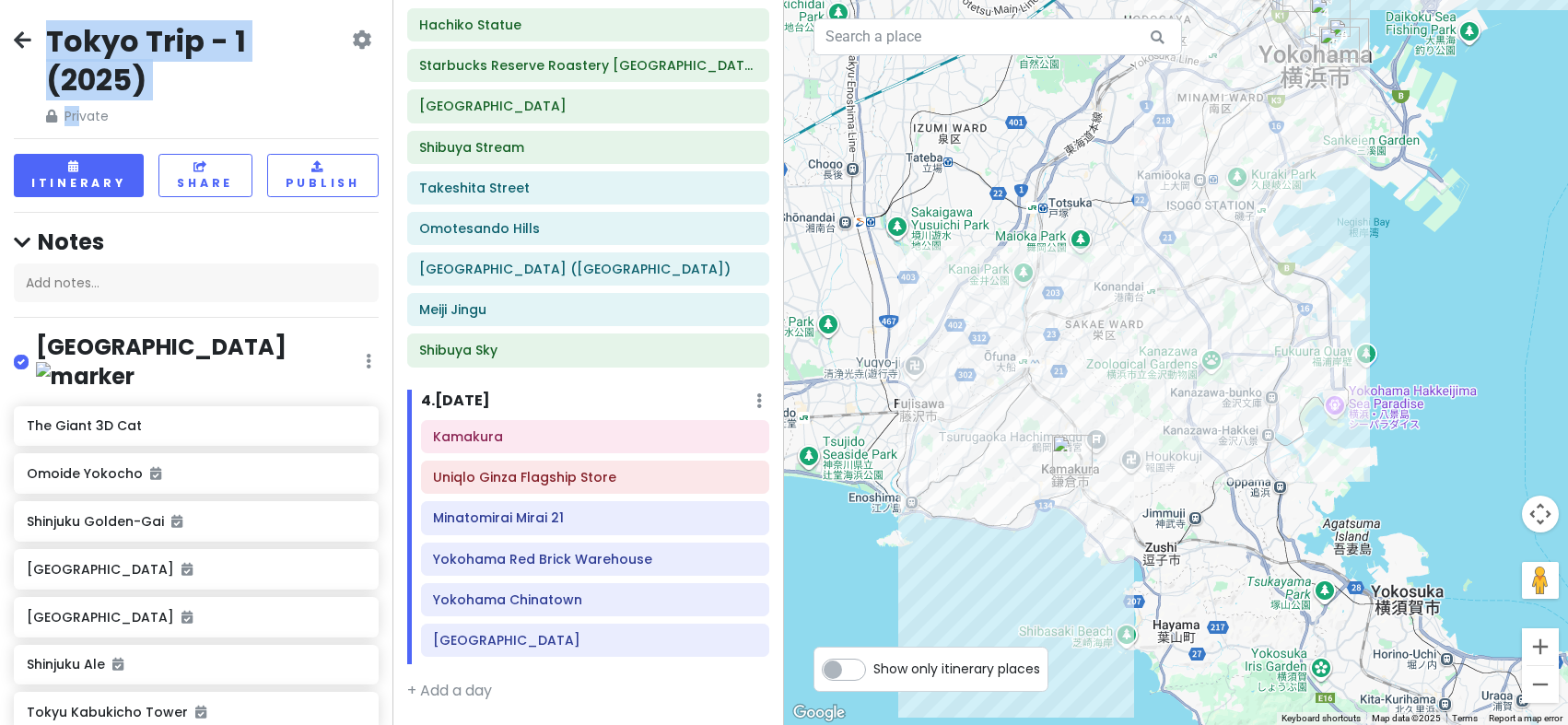
drag, startPoint x: 1334, startPoint y: 214, endPoint x: 1185, endPoint y: 312, distance: 178.3
click at [1185, 312] on div at bounding box center [1176, 362] width 784 height 725
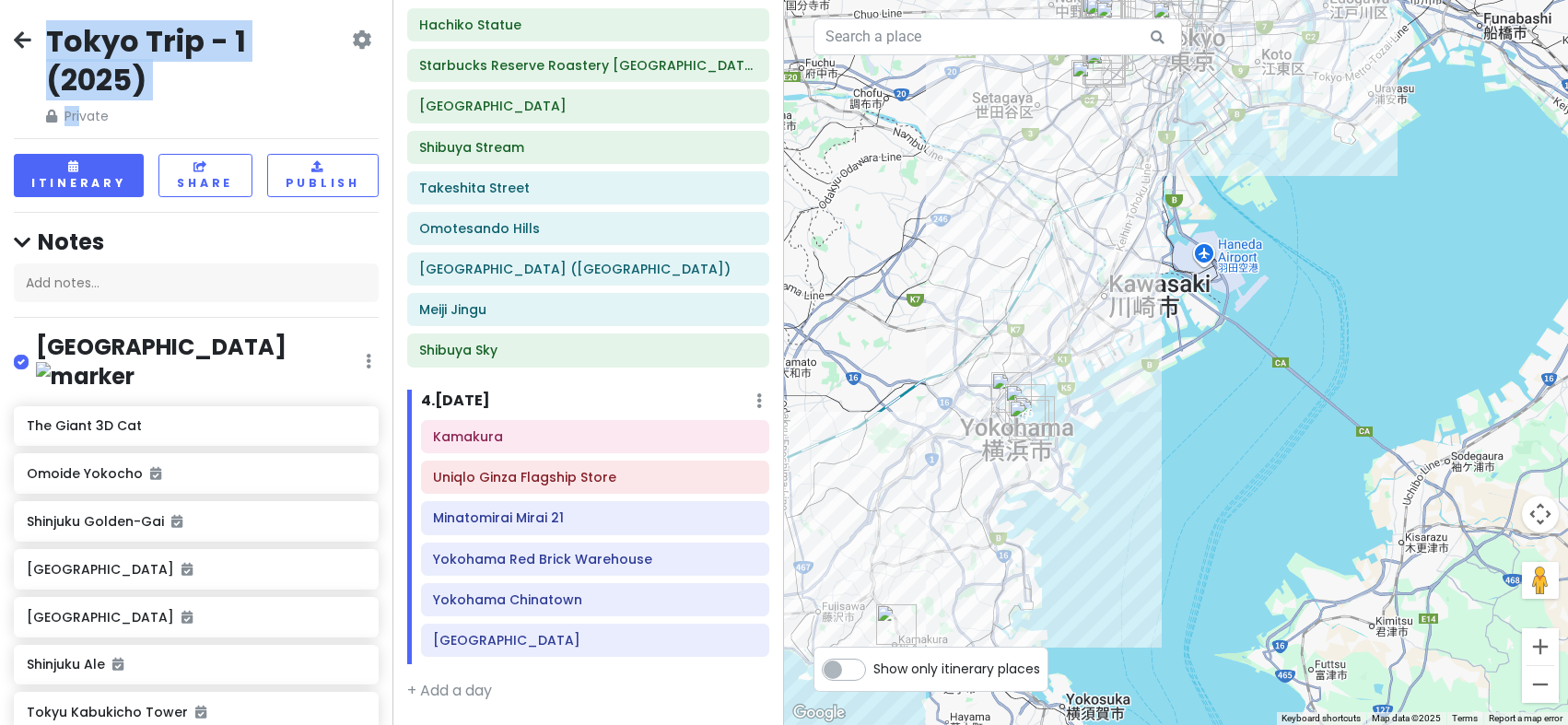
drag, startPoint x: 1372, startPoint y: 228, endPoint x: 1155, endPoint y: 452, distance: 311.9
click at [1155, 452] on div at bounding box center [1176, 362] width 784 height 725
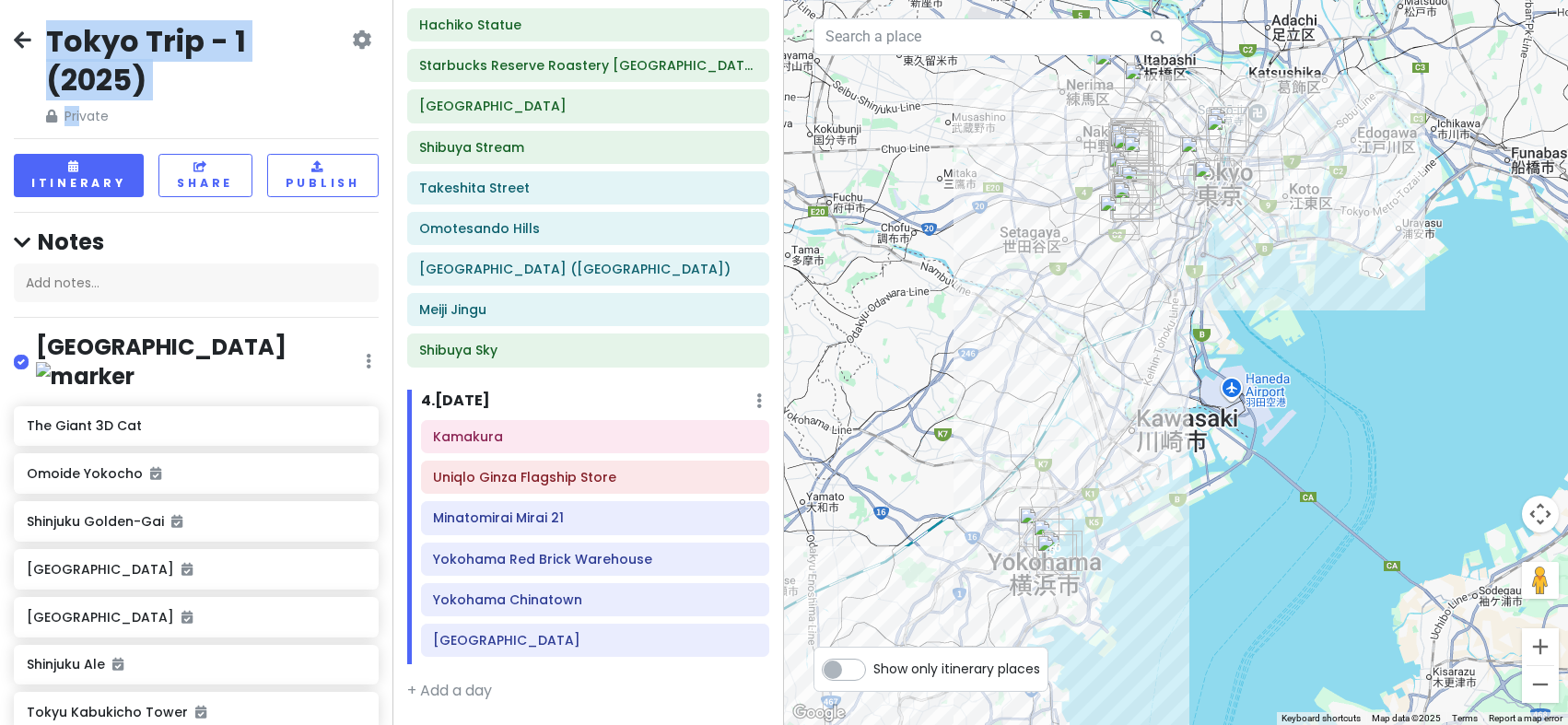
drag, startPoint x: 1367, startPoint y: 259, endPoint x: 1423, endPoint y: 375, distance: 128.8
click at [1423, 375] on div at bounding box center [1176, 362] width 784 height 725
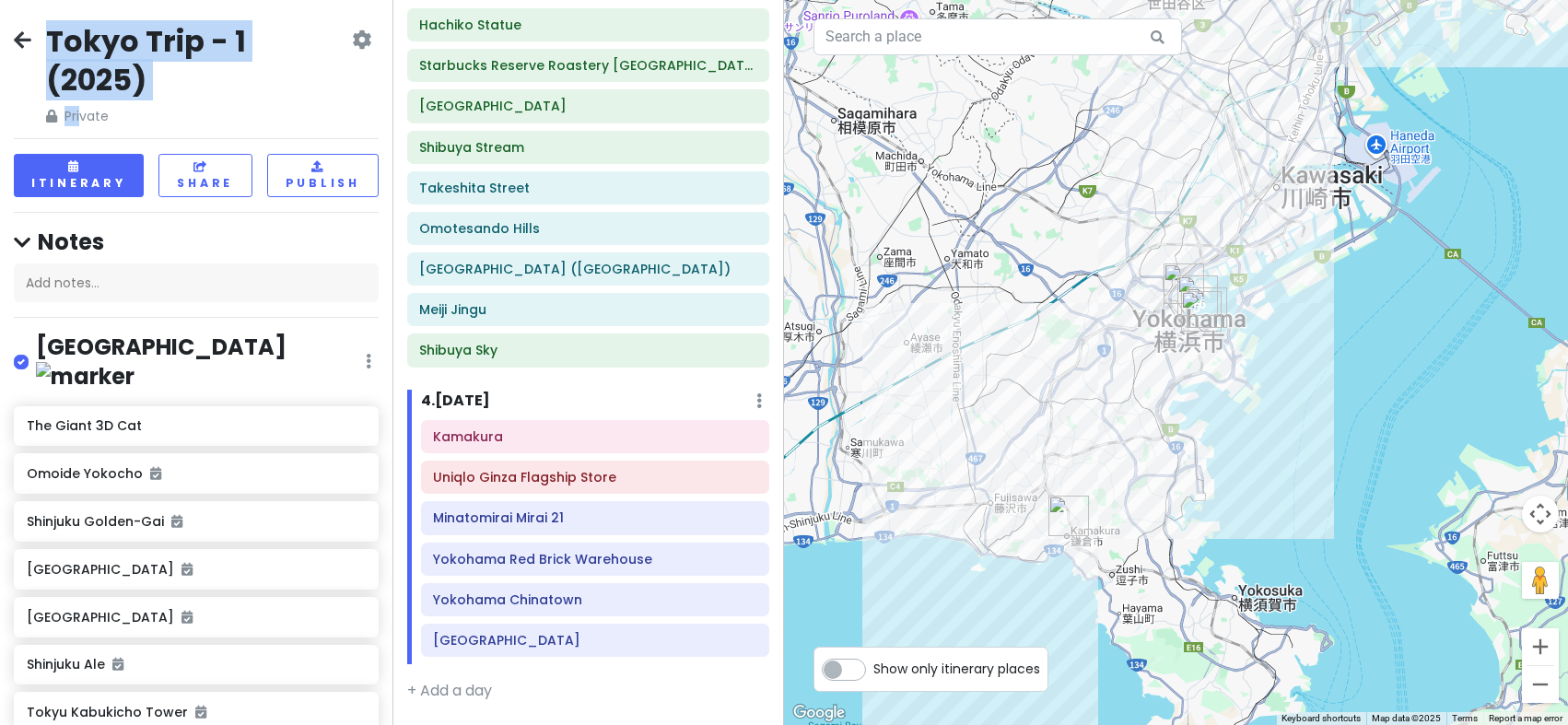
drag, startPoint x: 1188, startPoint y: 594, endPoint x: 1343, endPoint y: 305, distance: 327.9
click at [1343, 305] on div at bounding box center [1176, 362] width 784 height 725
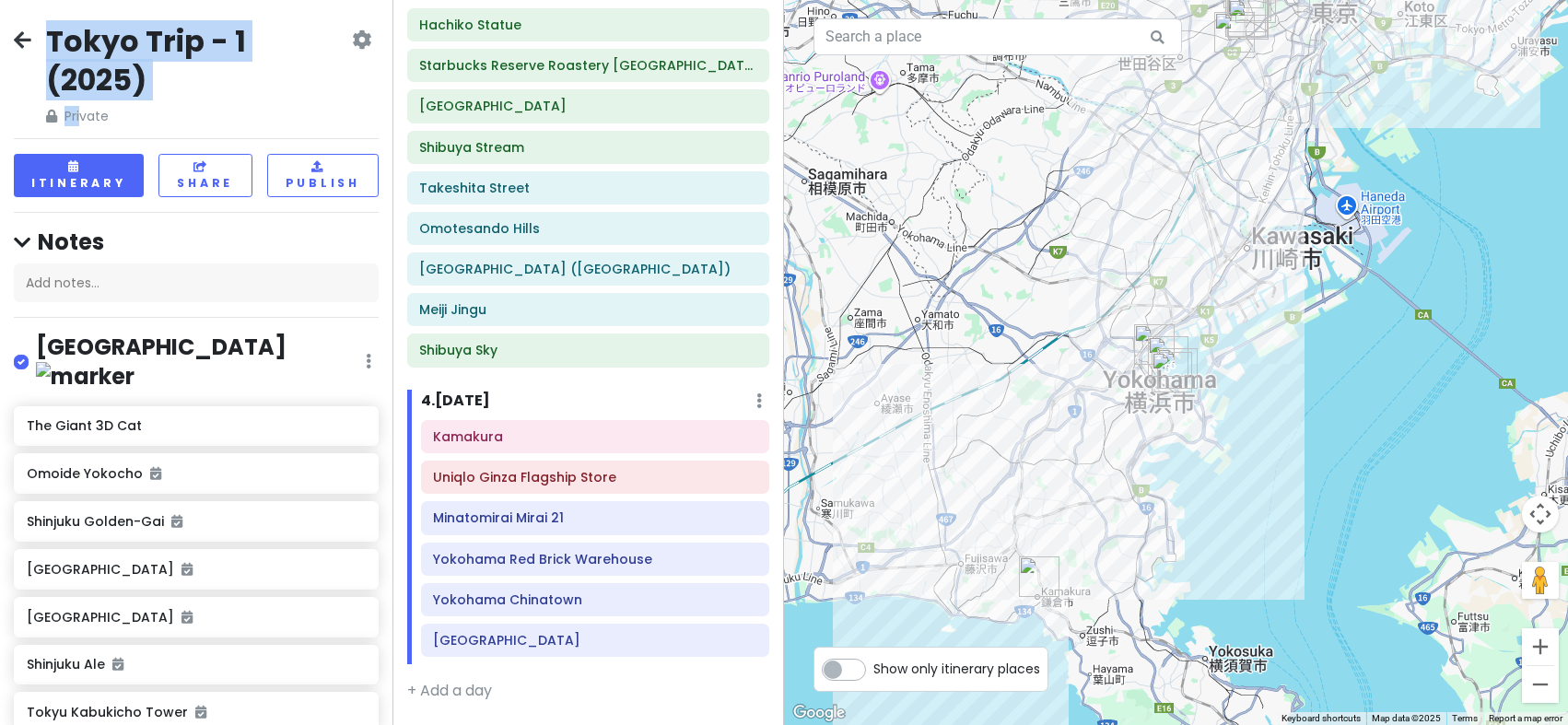
drag, startPoint x: 1306, startPoint y: 390, endPoint x: 1258, endPoint y: 474, distance: 96.7
click at [1259, 473] on div at bounding box center [1176, 362] width 784 height 725
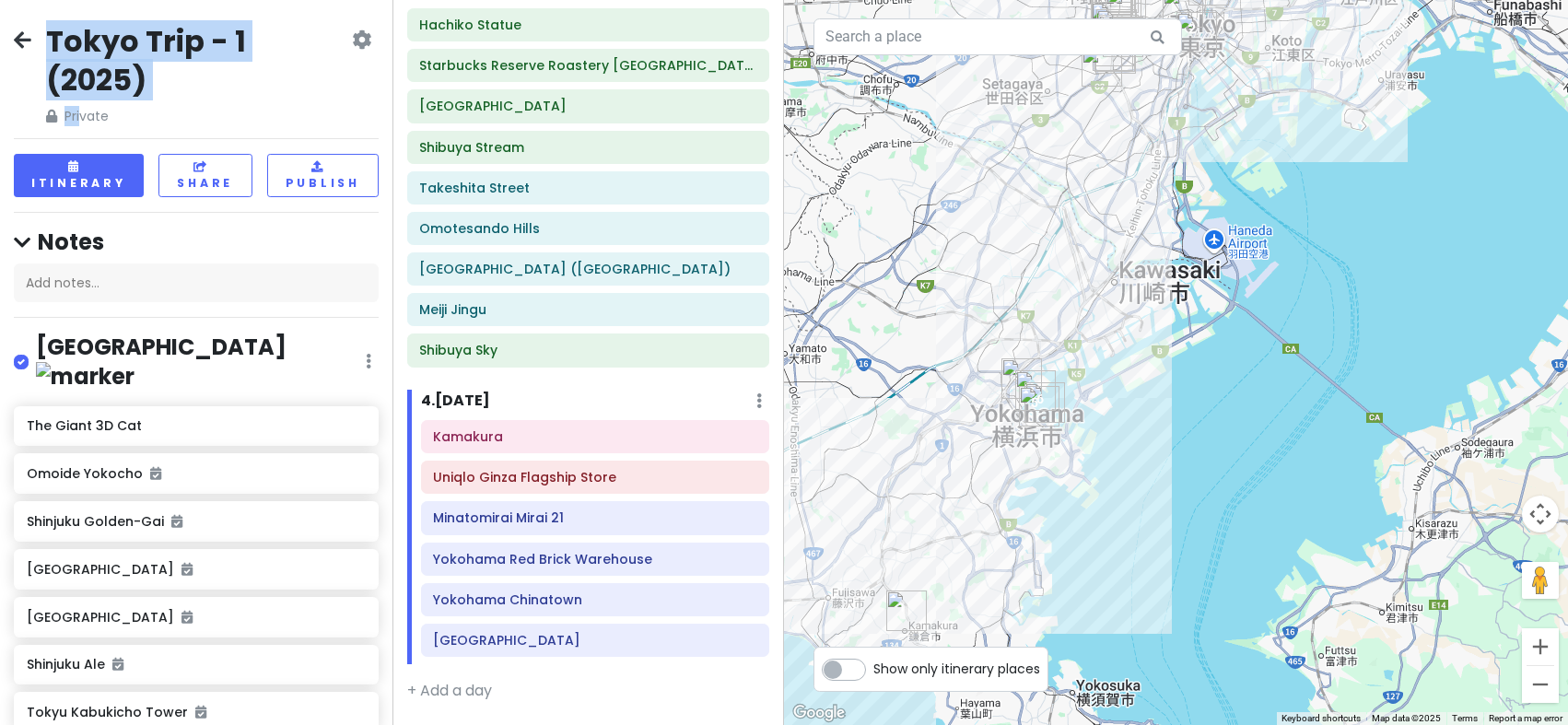
drag, startPoint x: 1426, startPoint y: 457, endPoint x: 1082, endPoint y: 375, distance: 353.6
click at [1085, 375] on div at bounding box center [1176, 362] width 784 height 725
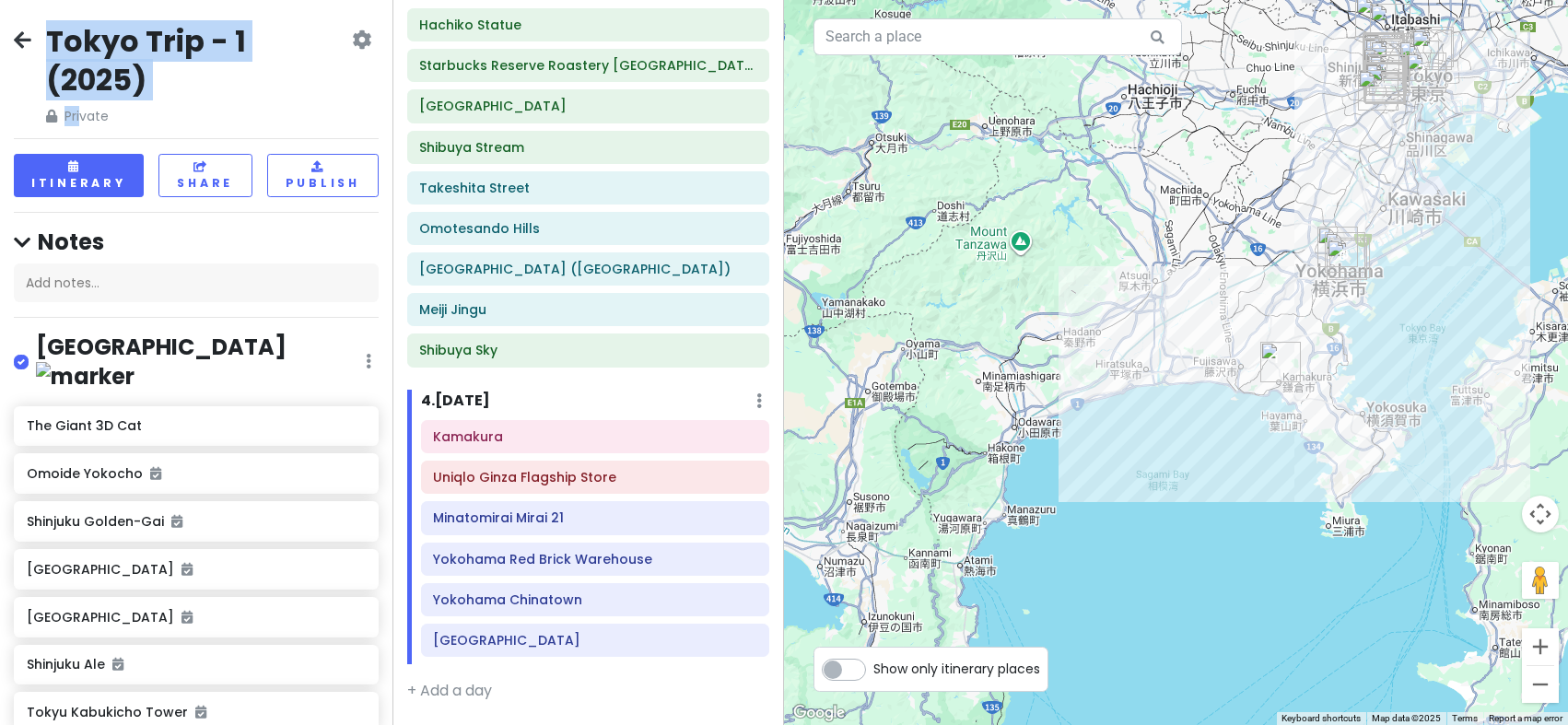
drag, startPoint x: 792, startPoint y: 461, endPoint x: 1201, endPoint y: 466, distance: 409.0
click at [1201, 466] on div at bounding box center [1176, 362] width 784 height 725
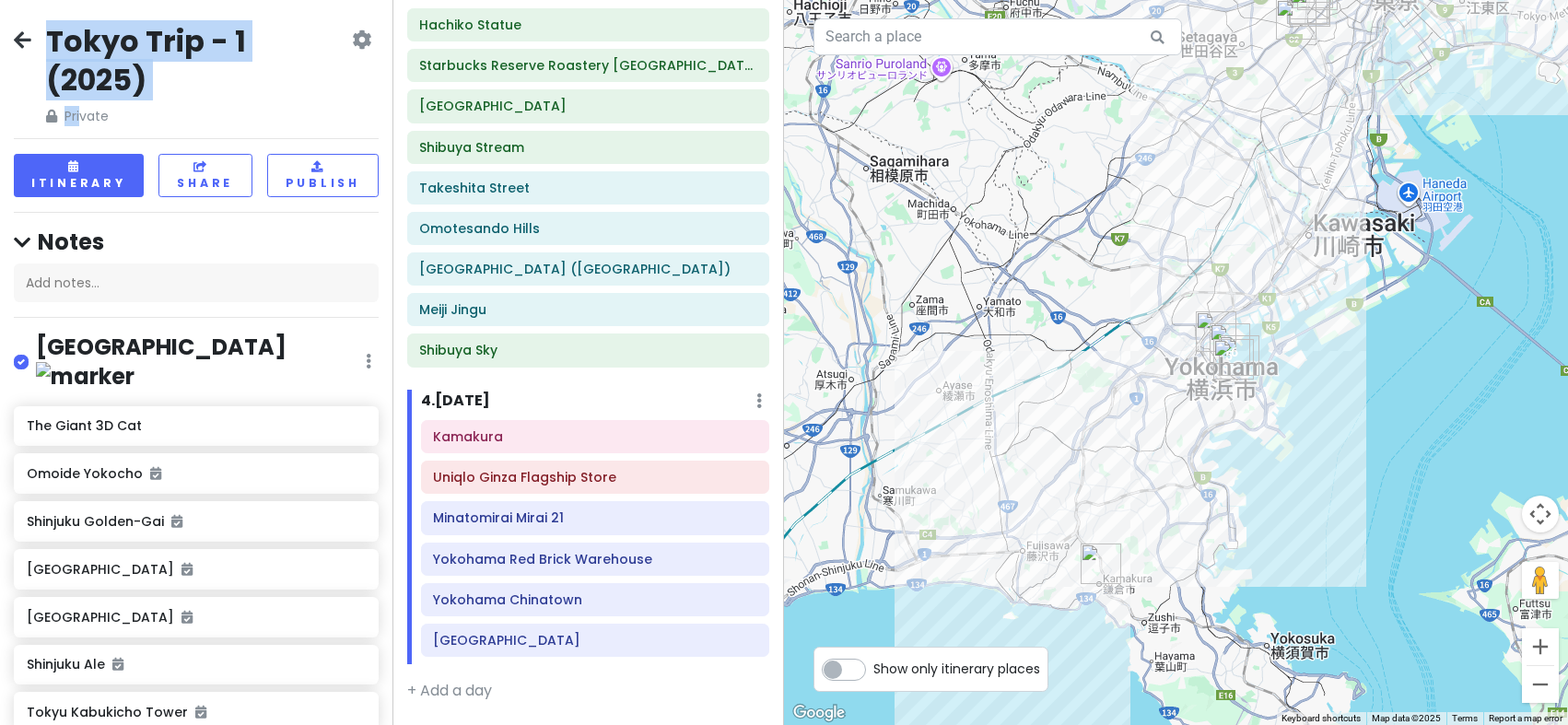
drag, startPoint x: 1169, startPoint y: 326, endPoint x: 932, endPoint y: 501, distance: 294.6
click at [933, 501] on div at bounding box center [1176, 362] width 784 height 725
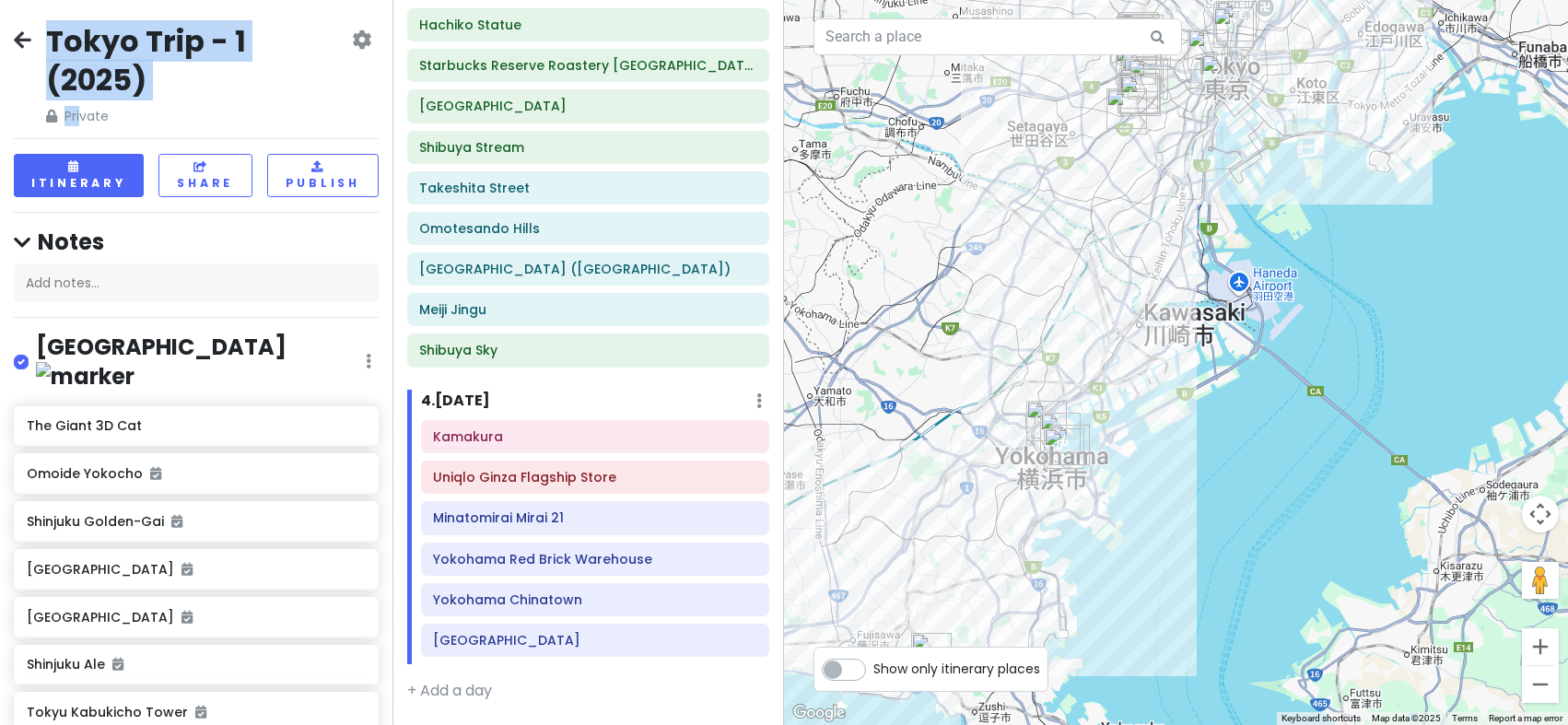
drag, startPoint x: 1055, startPoint y: 303, endPoint x: 968, endPoint y: 369, distance: 109.2
click at [968, 369] on div at bounding box center [1176, 362] width 784 height 725
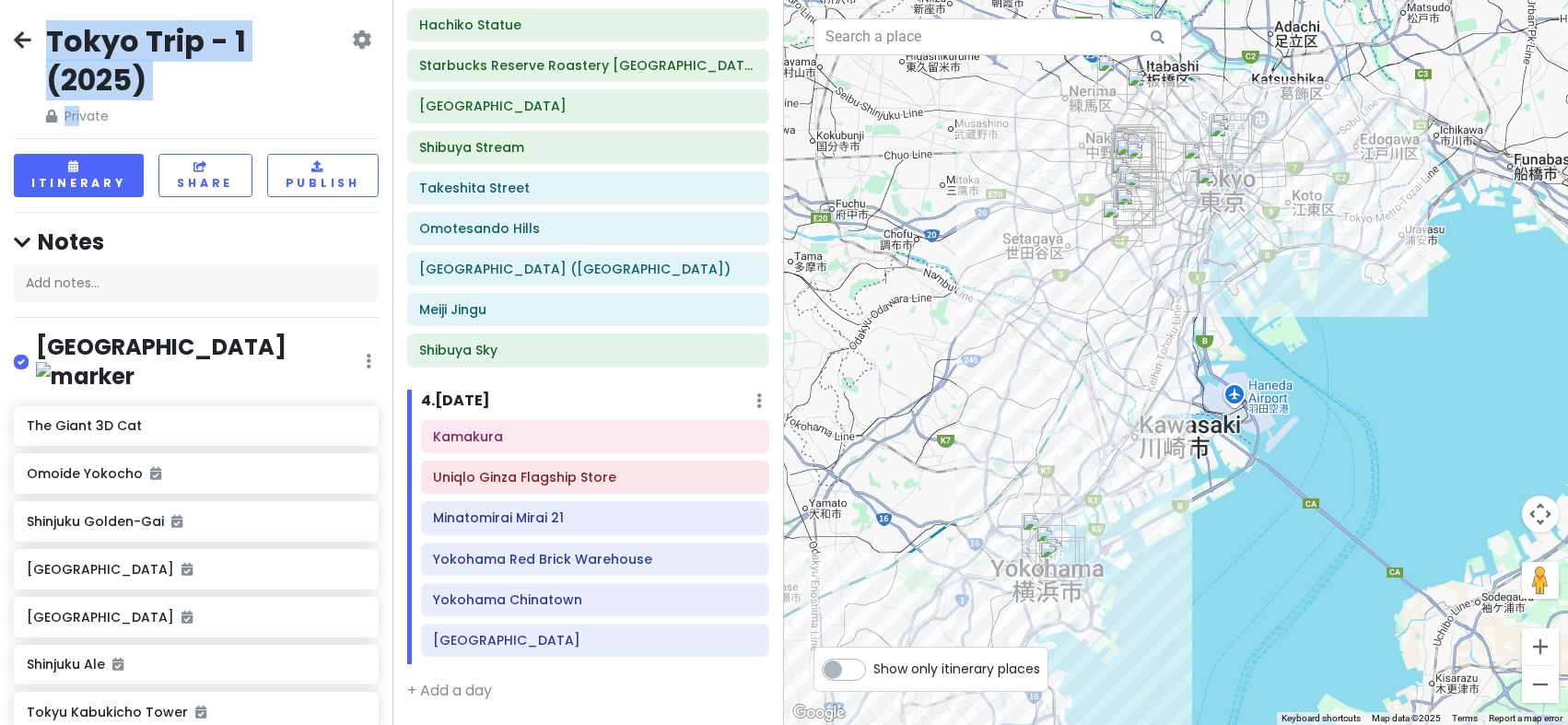
drag, startPoint x: 1366, startPoint y: 159, endPoint x: 1362, endPoint y: 257, distance: 98.1
click at [1362, 257] on div at bounding box center [1176, 362] width 784 height 725
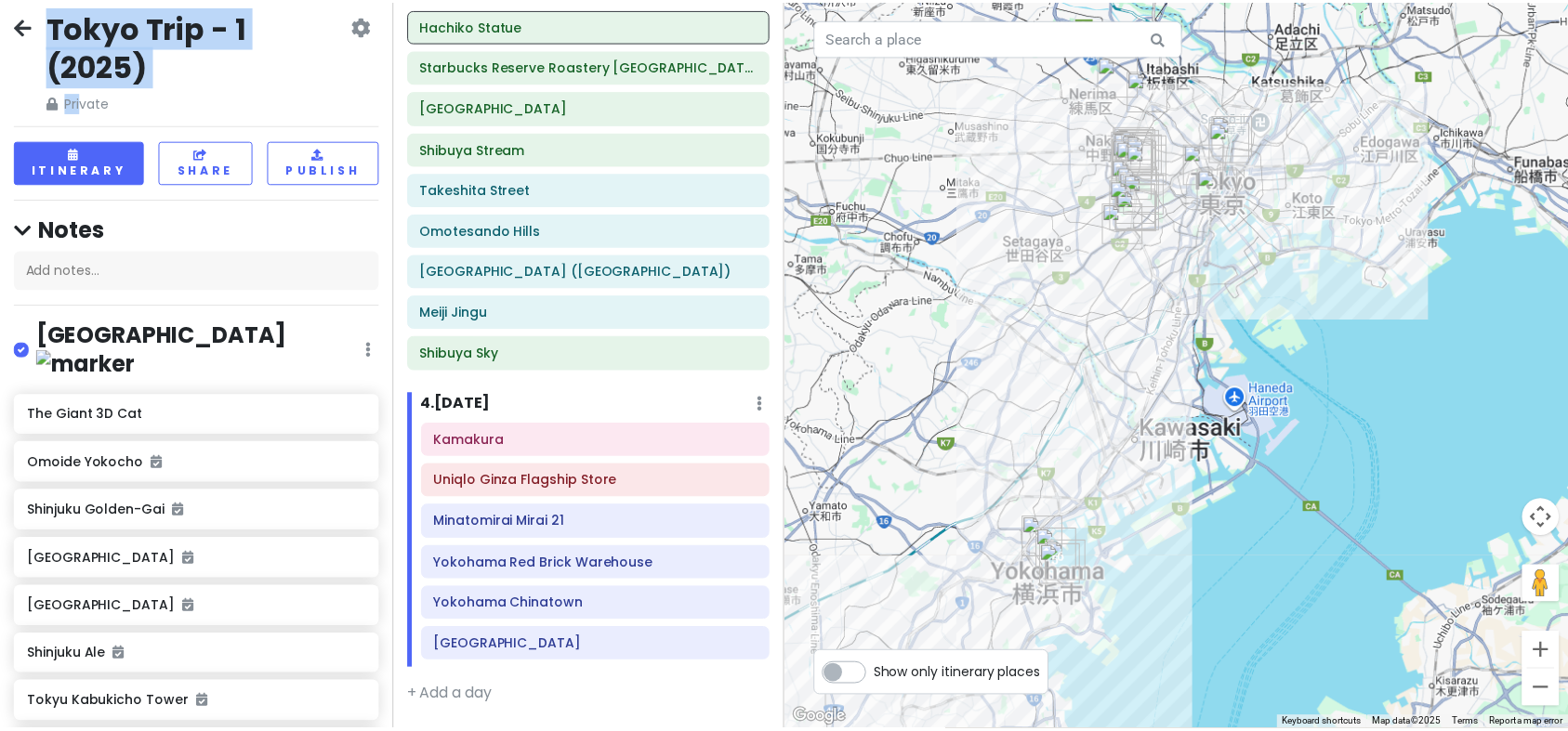
scroll to position [0, 0]
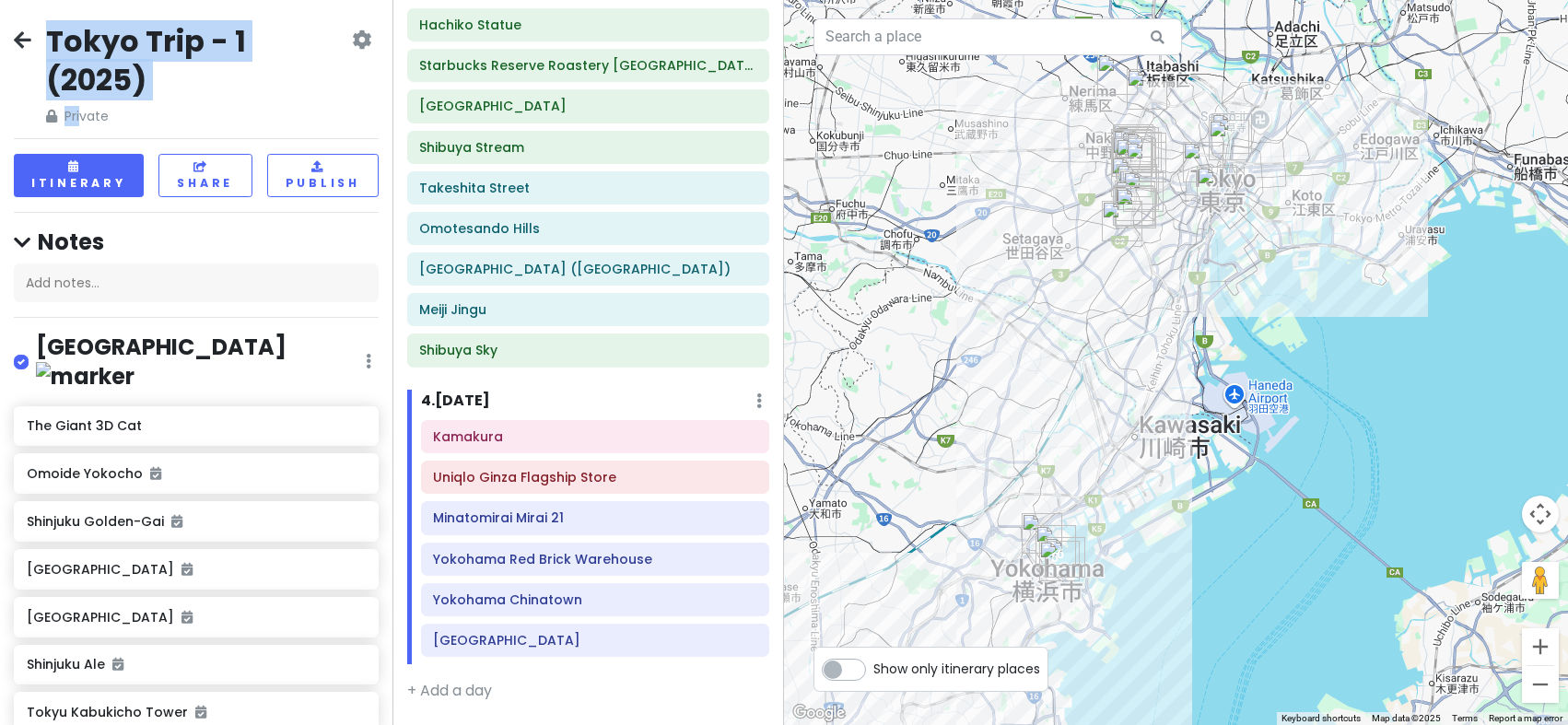
click at [21, 36] on icon at bounding box center [22, 40] width 18 height 15
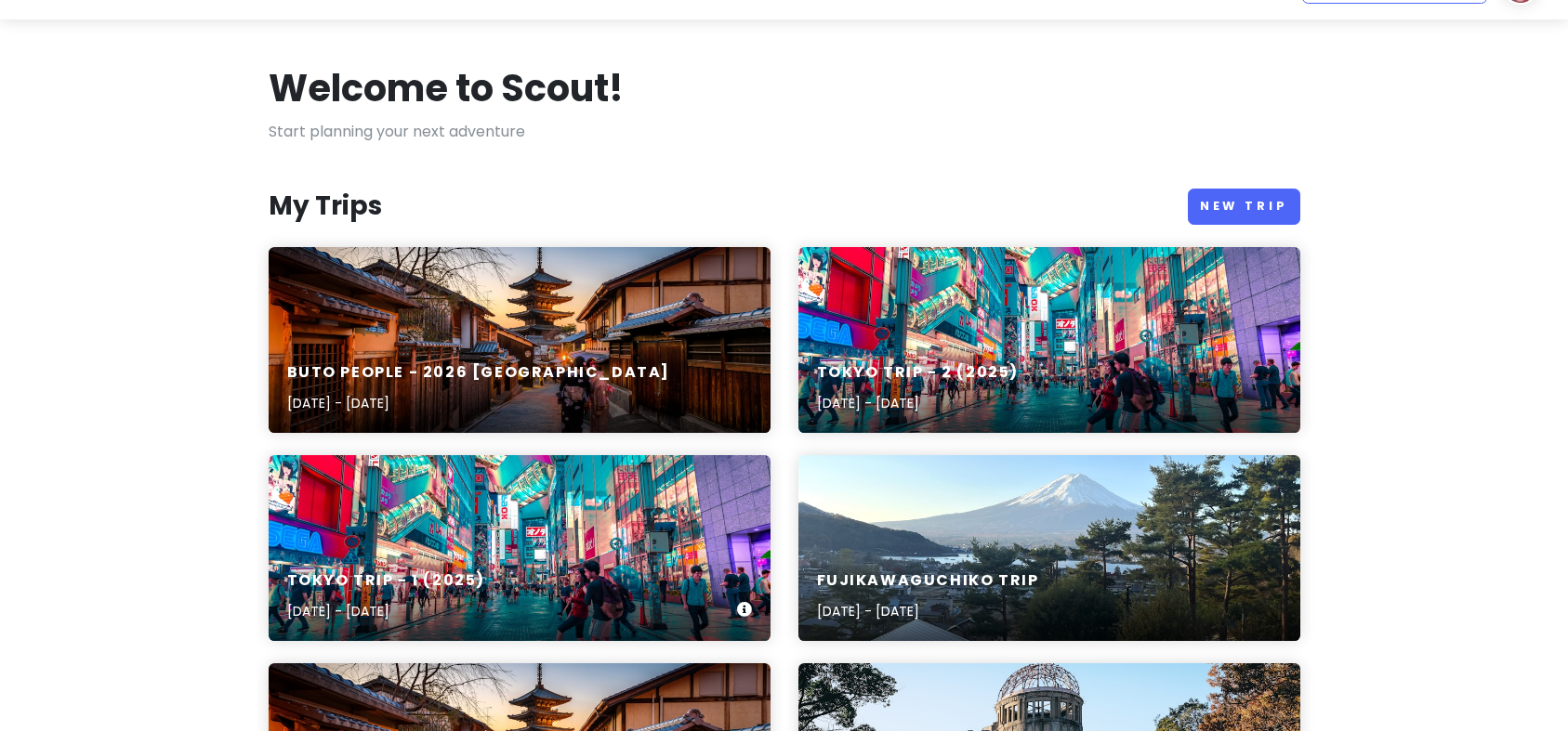
scroll to position [186, 0]
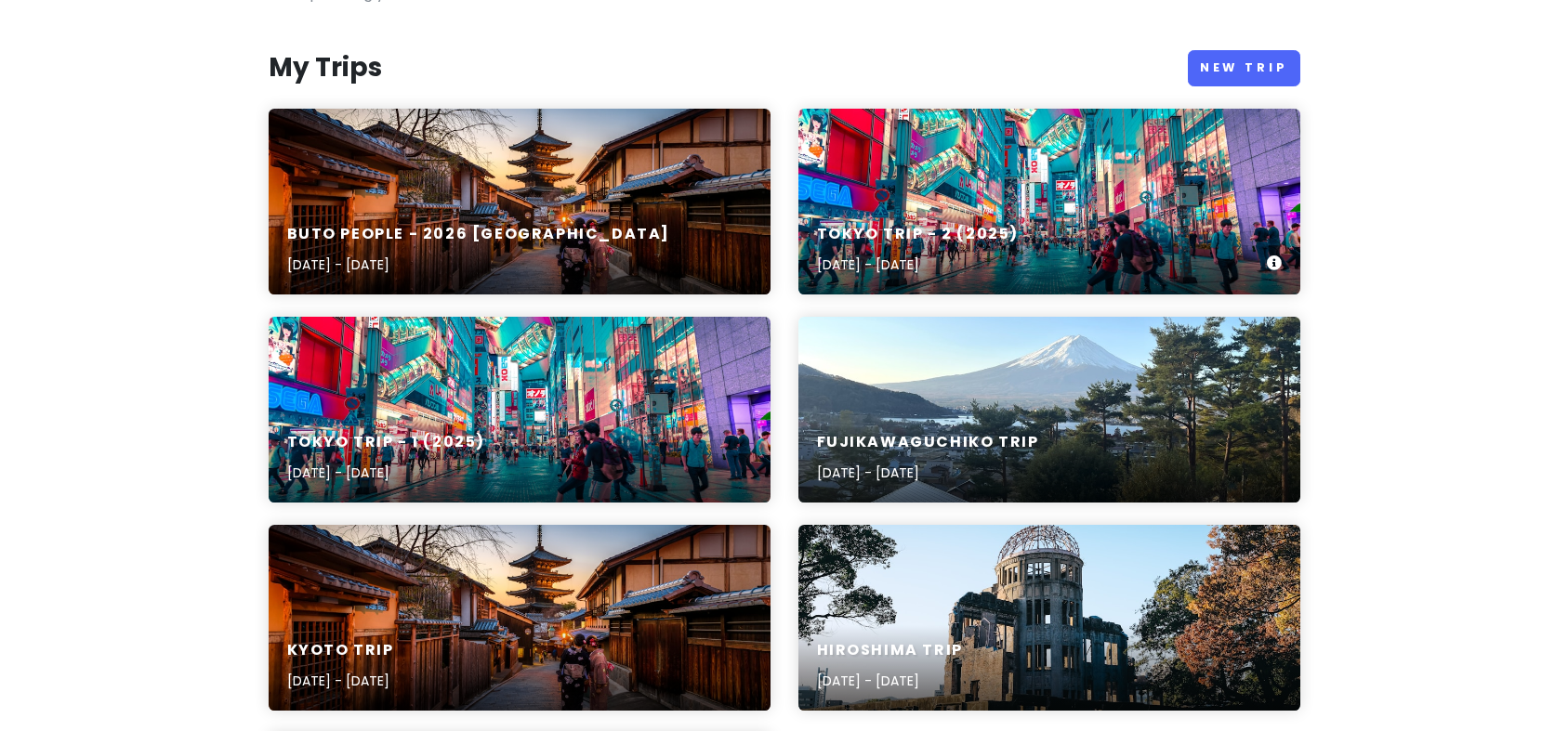
click at [1034, 168] on div "Tokyo Trip - 2 (2025) [DATE] - [DATE]" at bounding box center [1049, 201] width 502 height 186
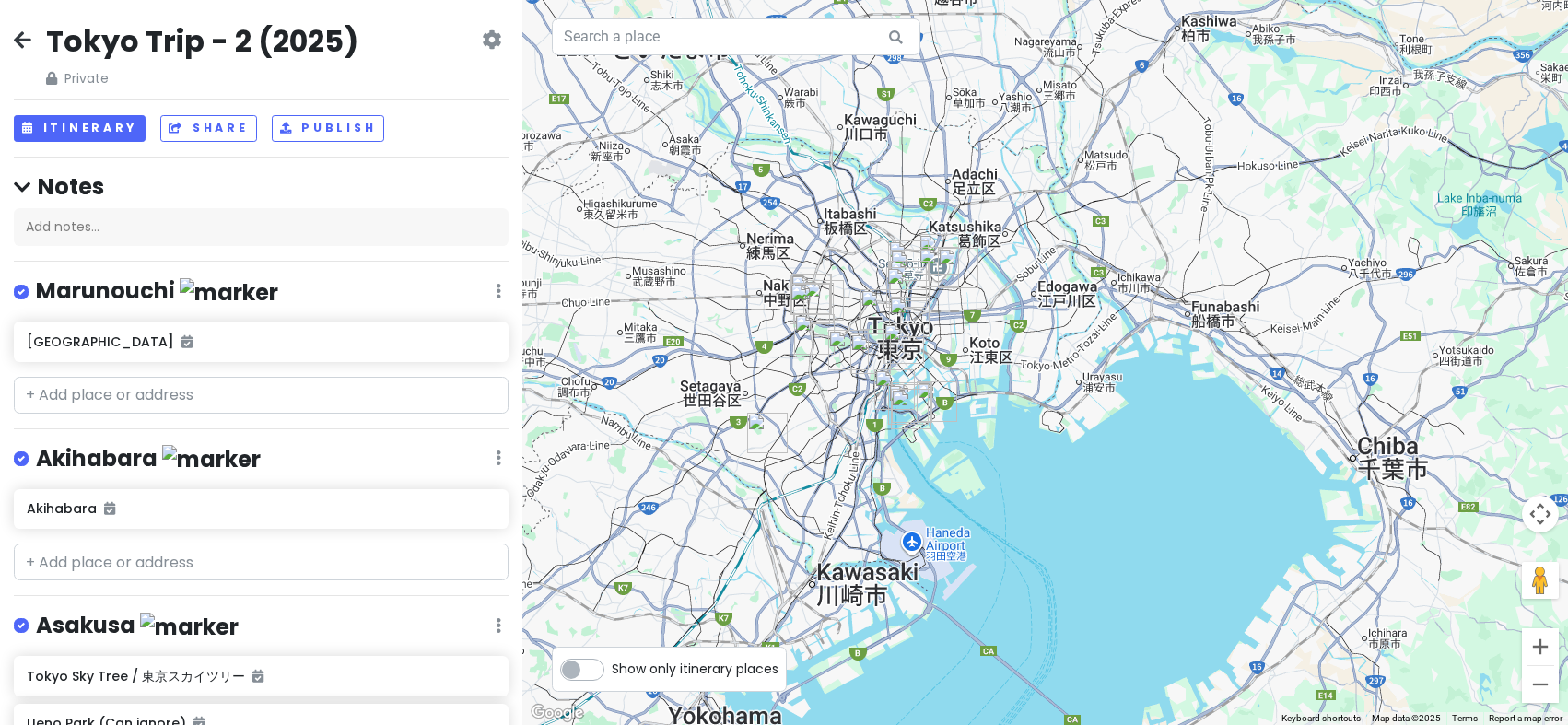
click at [1043, 439] on div at bounding box center [1045, 362] width 1045 height 725
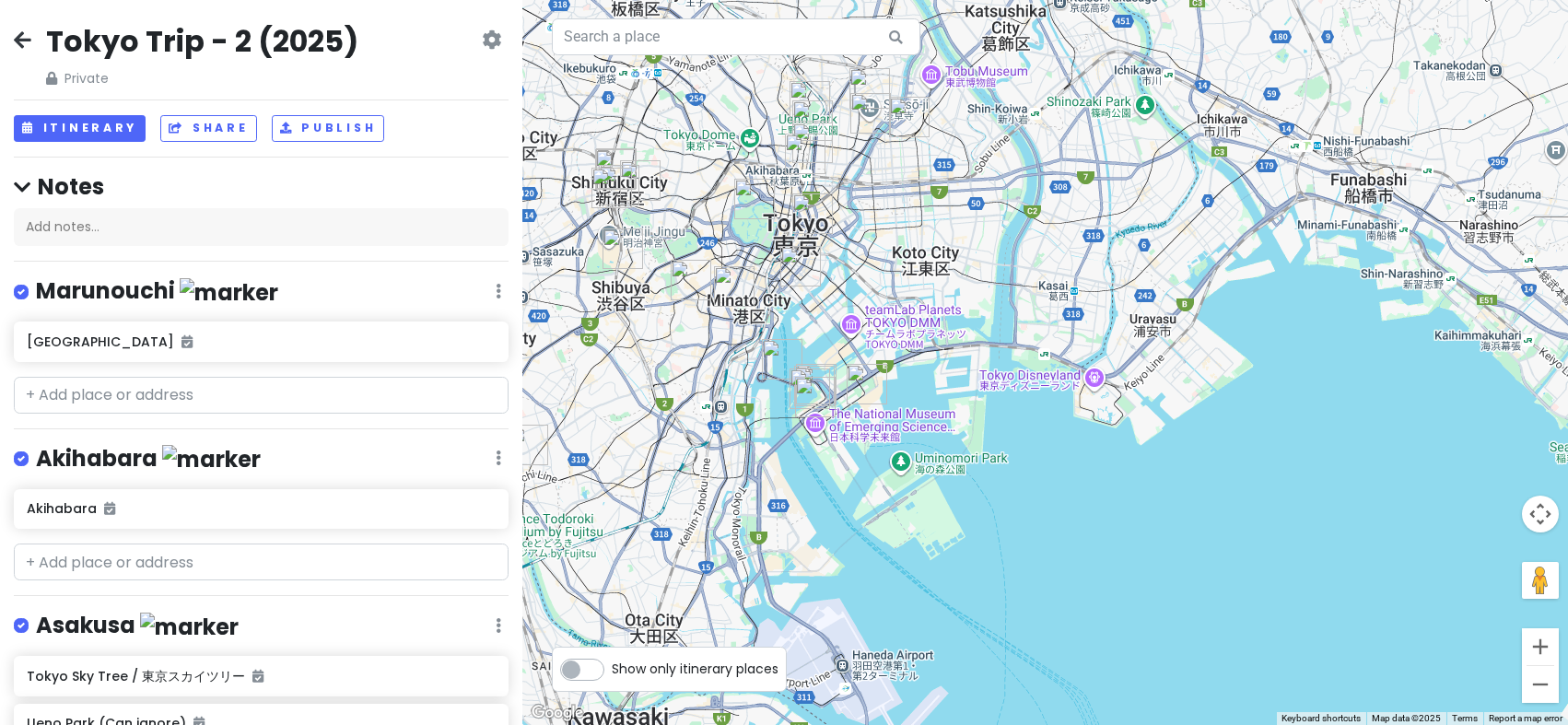
drag, startPoint x: 823, startPoint y: 288, endPoint x: 970, endPoint y: 346, distance: 158.0
click at [970, 346] on div at bounding box center [1045, 362] width 1045 height 725
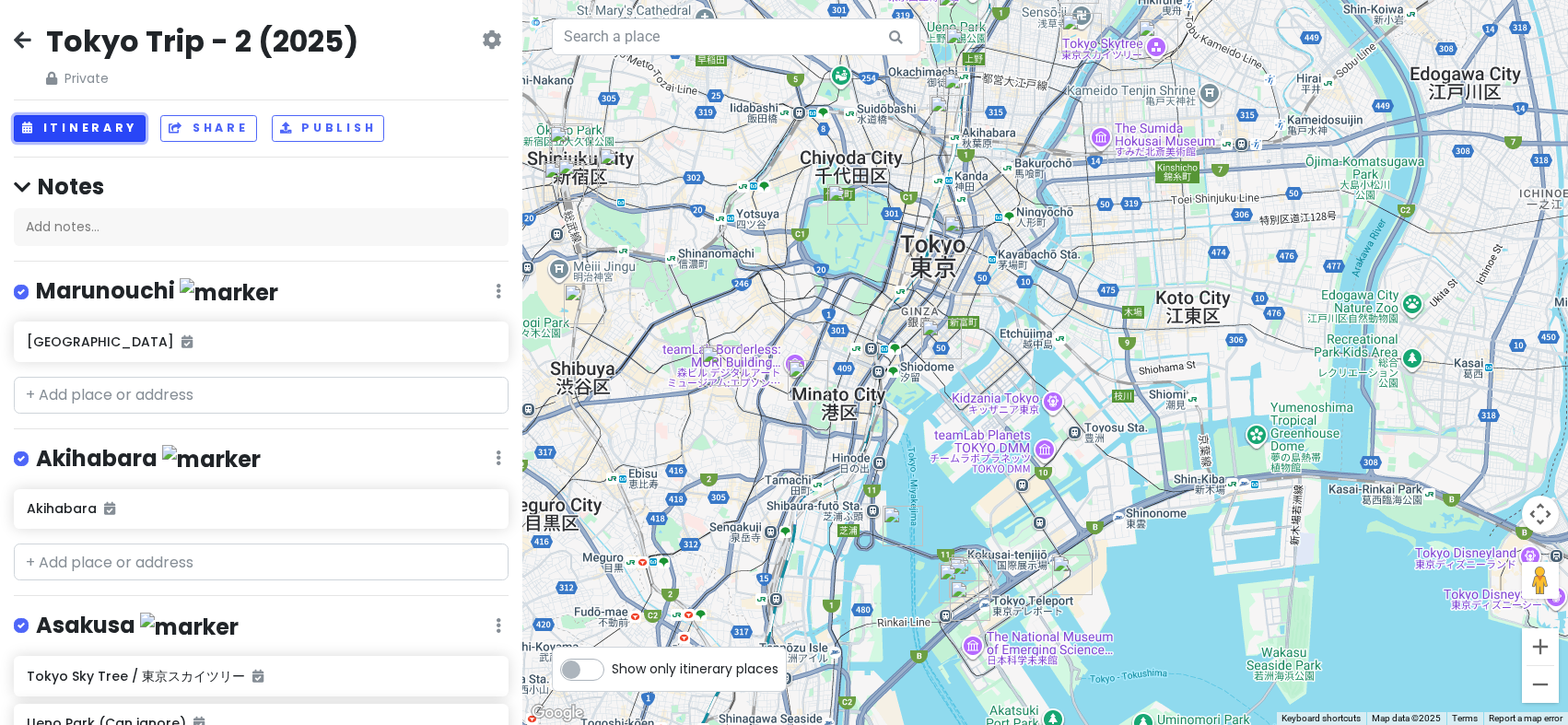
click at [87, 132] on button "Itinerary" at bounding box center [80, 128] width 132 height 27
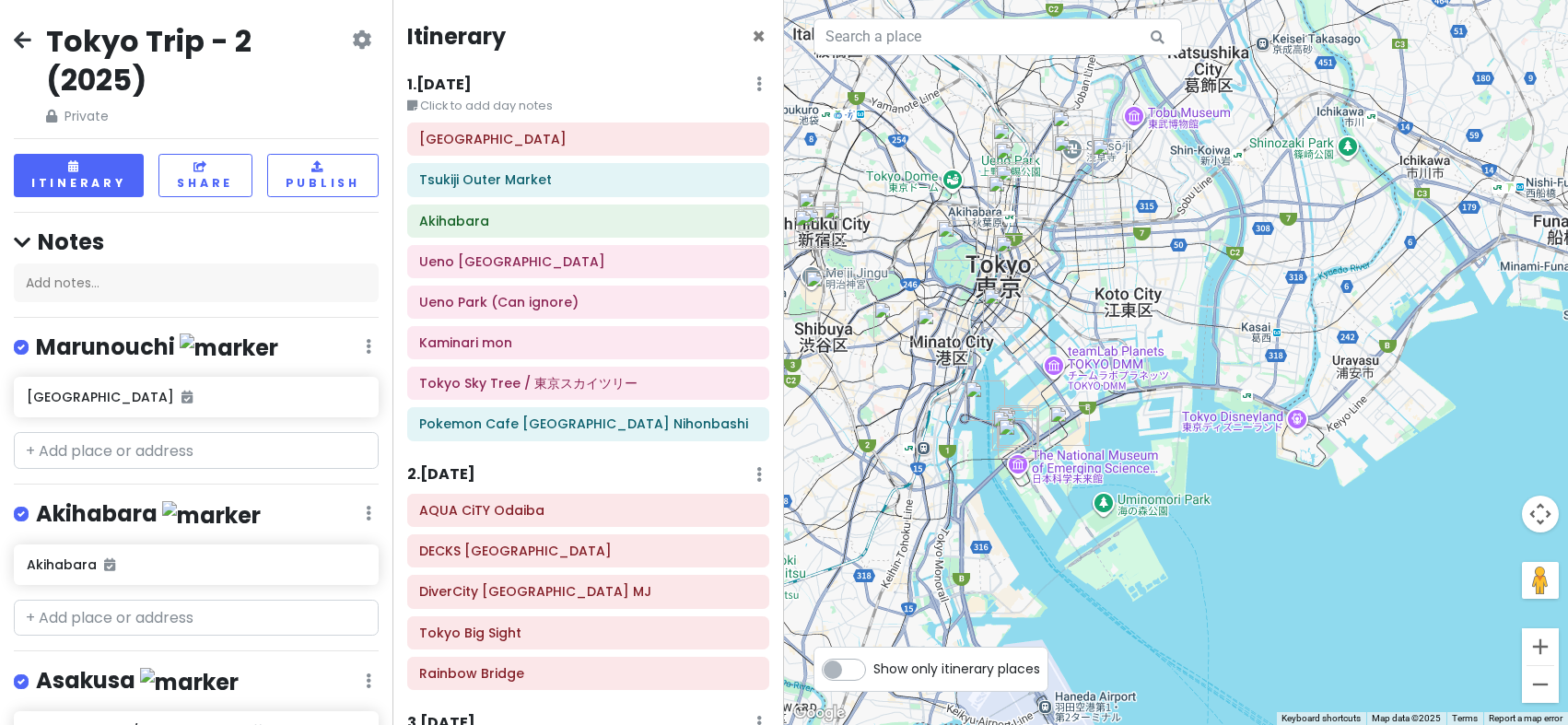
click at [1552, 418] on div at bounding box center [1176, 362] width 784 height 725
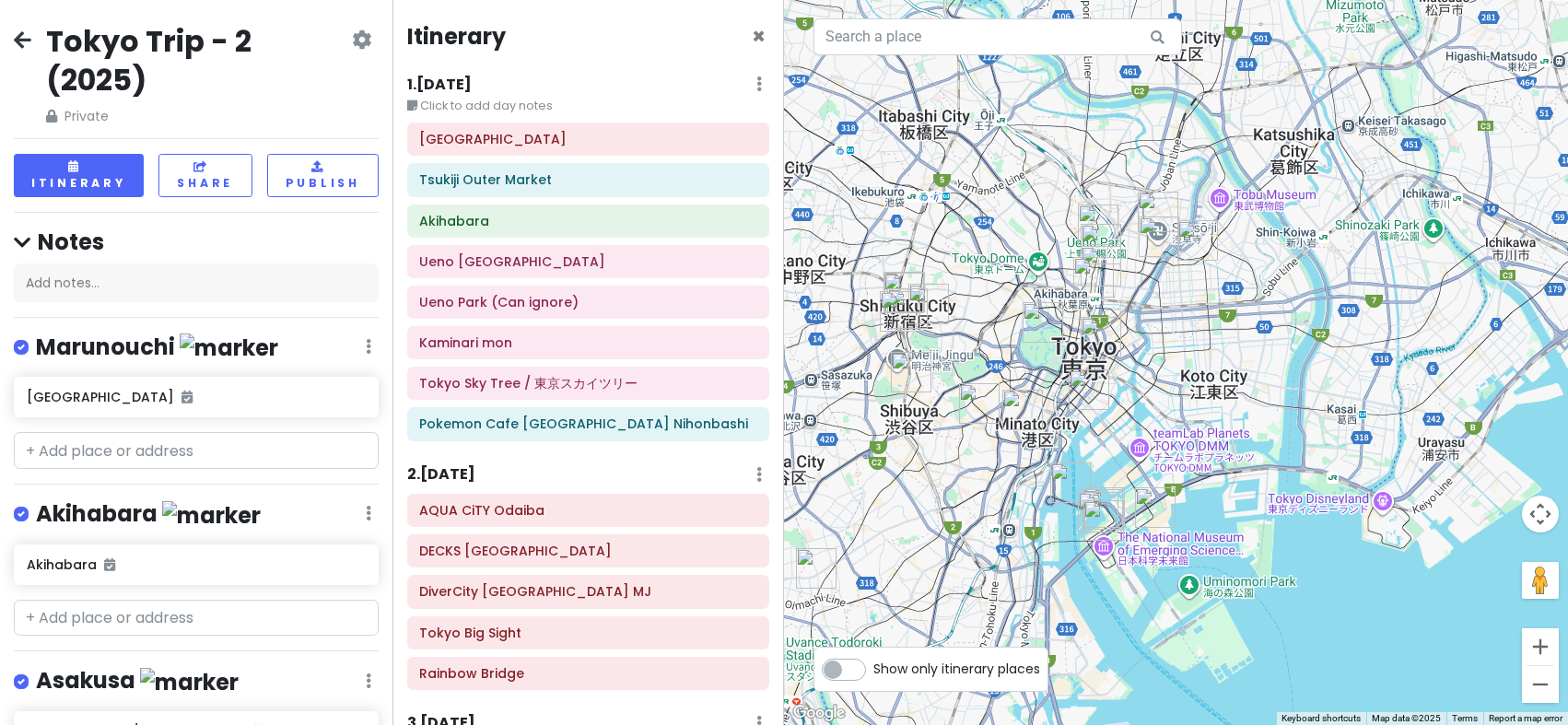
drag, startPoint x: 1094, startPoint y: 221, endPoint x: 1196, endPoint y: 318, distance: 140.8
click at [1179, 311] on div at bounding box center [1176, 362] width 784 height 725
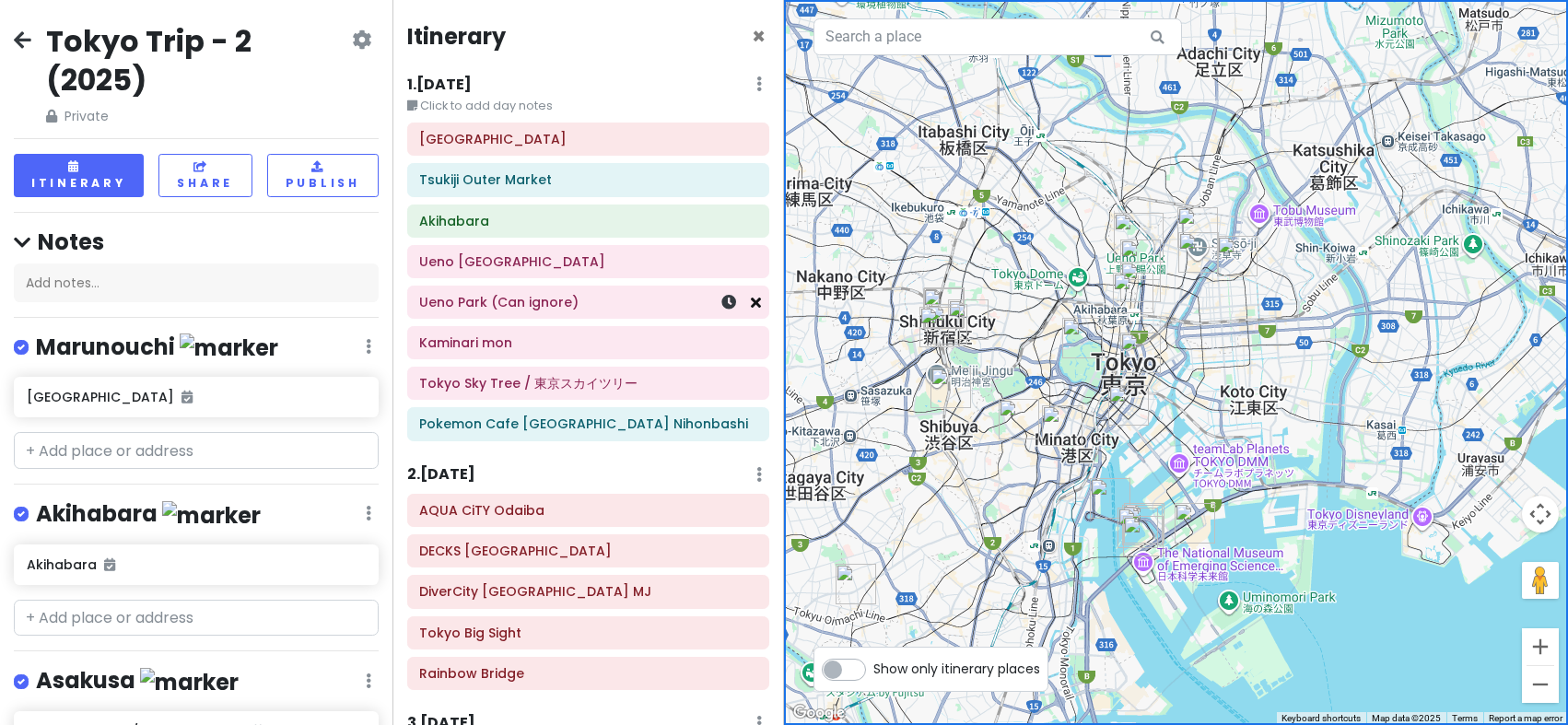
click at [751, 304] on icon at bounding box center [755, 302] width 10 height 15
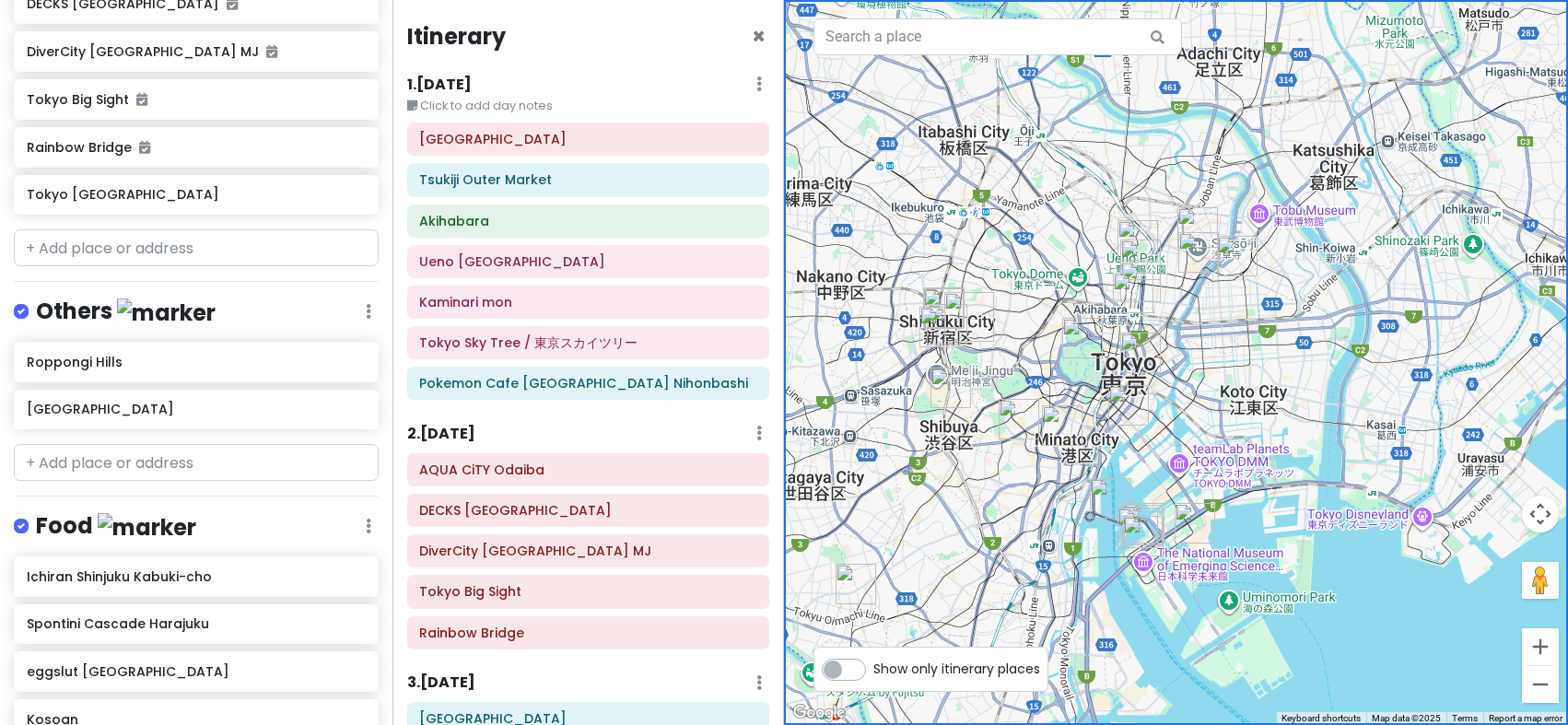
scroll to position [1347, 0]
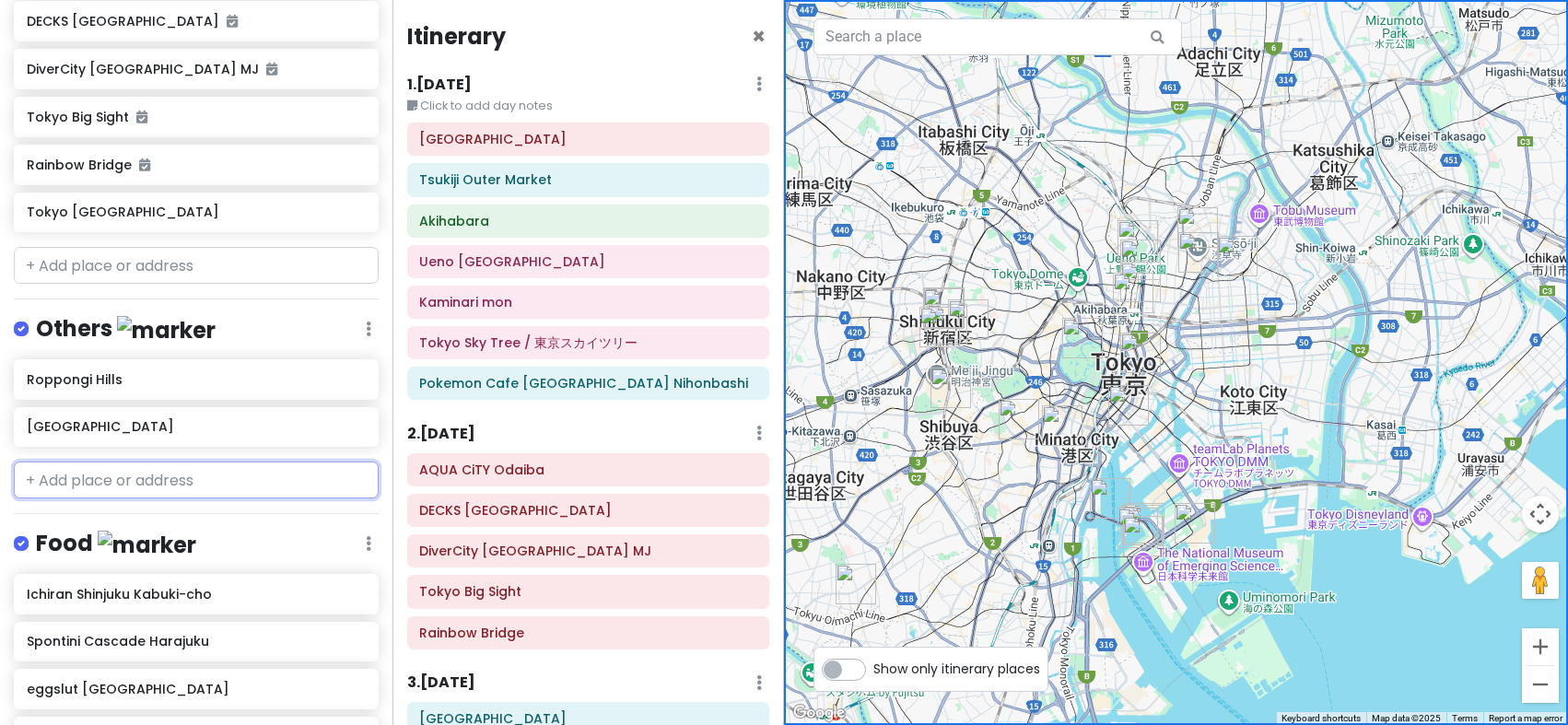
click at [250, 462] on input "text" at bounding box center [196, 480] width 365 height 37
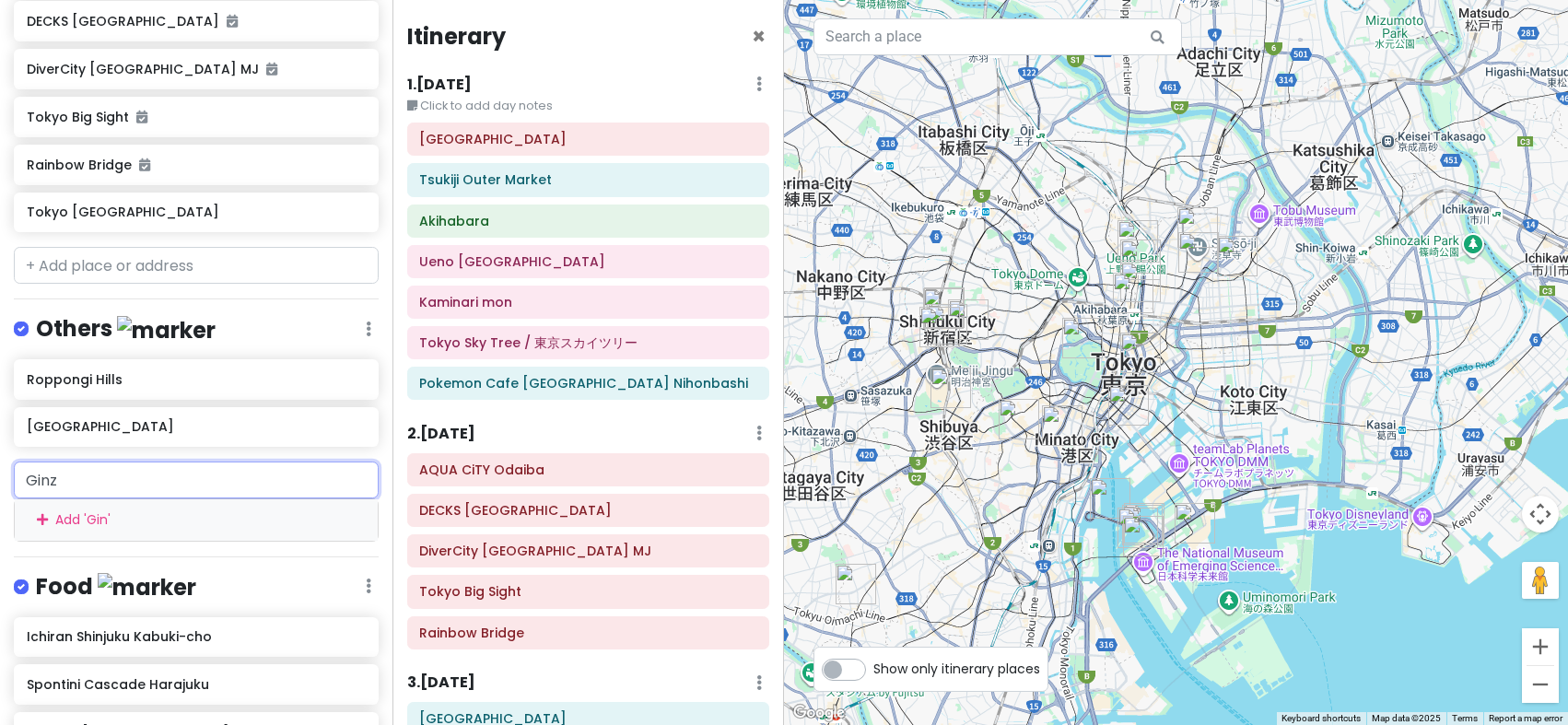
type input "Ginza"
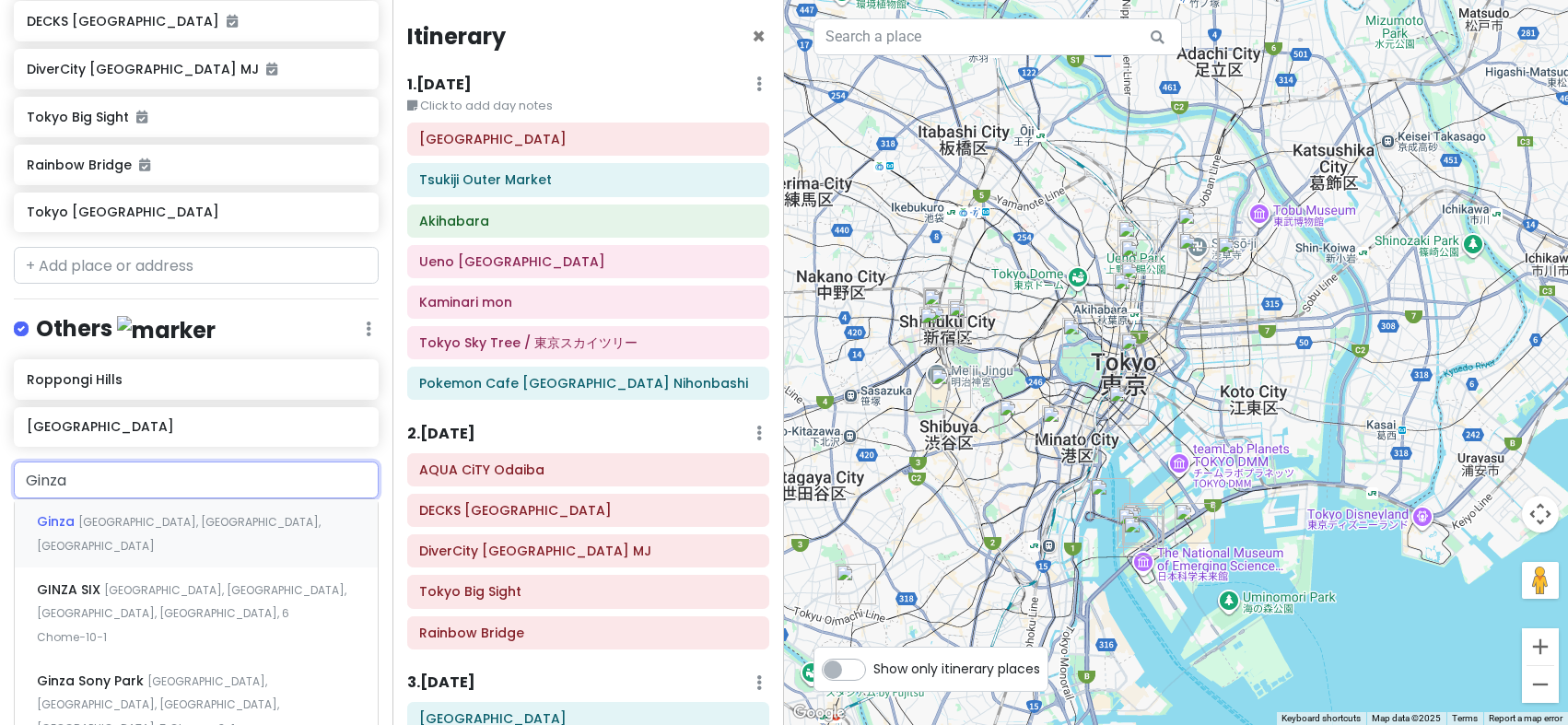
click at [124, 515] on span "[GEOGRAPHIC_DATA], [GEOGRAPHIC_DATA], [GEOGRAPHIC_DATA]" at bounding box center [179, 534] width 284 height 40
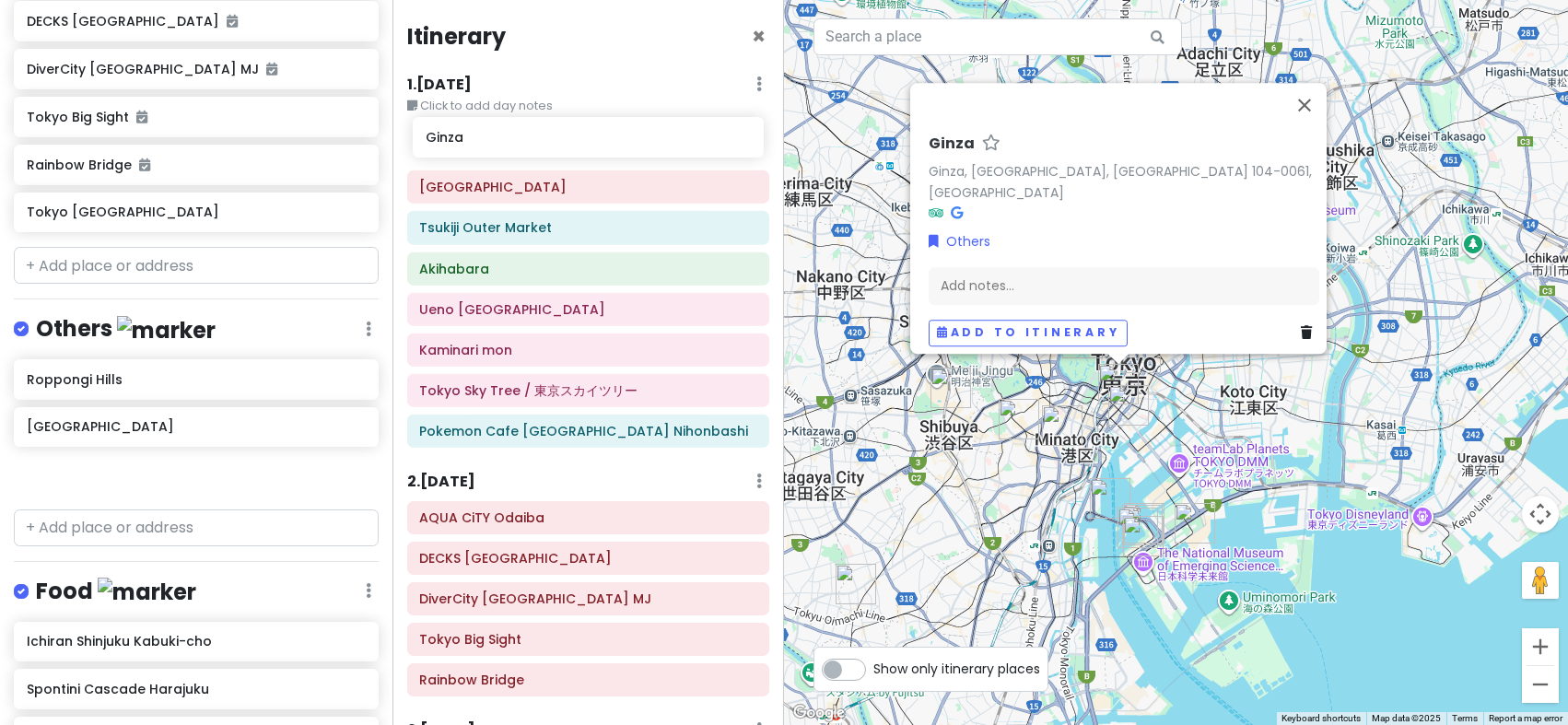
drag, startPoint x: 147, startPoint y: 459, endPoint x: 546, endPoint y: 147, distance: 506.5
click at [546, 147] on div "Tokyo Trip - 2 (2025) Private Change Dates Make a Copy Delete Trip Go Pro ⚡️ Gi…" at bounding box center [784, 362] width 1568 height 725
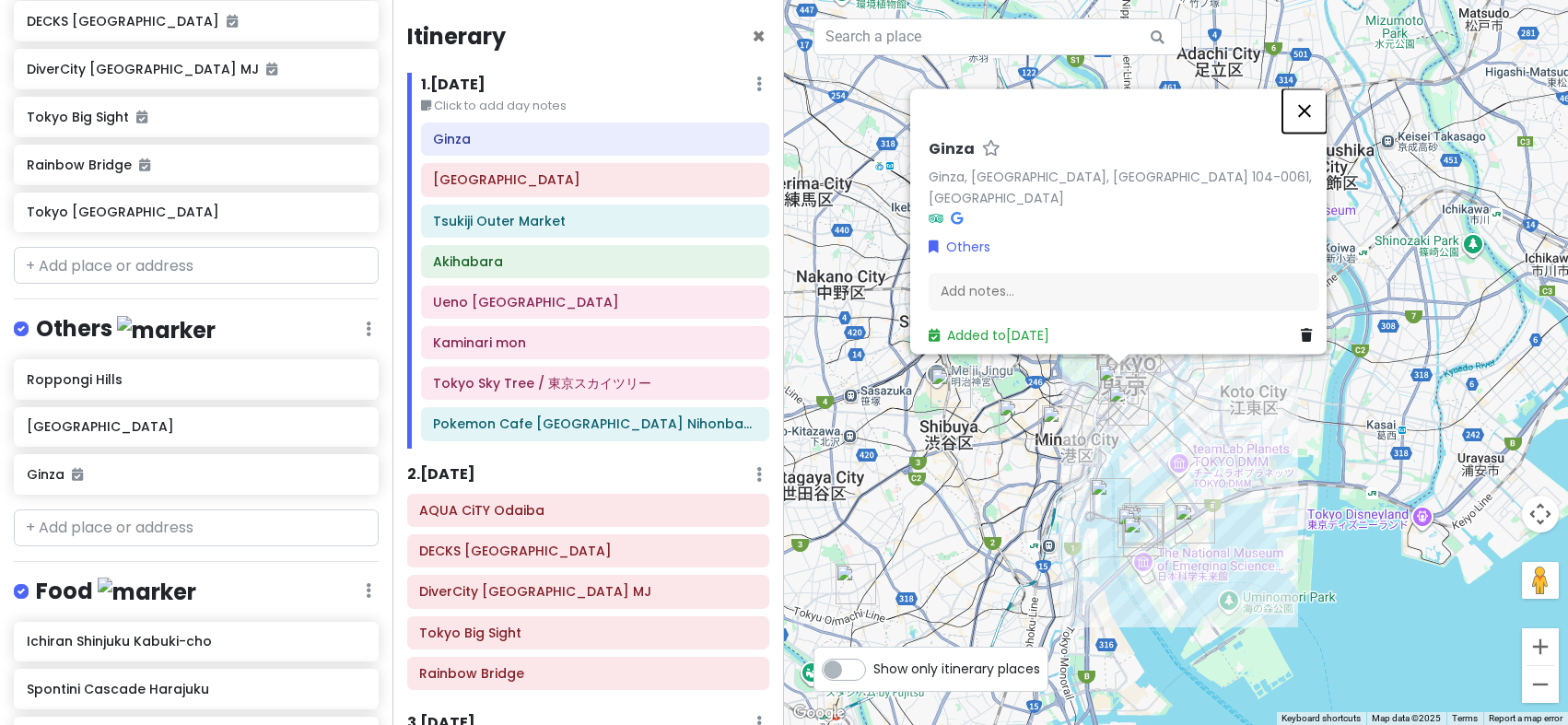
click at [1309, 118] on button "Close" at bounding box center [1304, 110] width 44 height 45
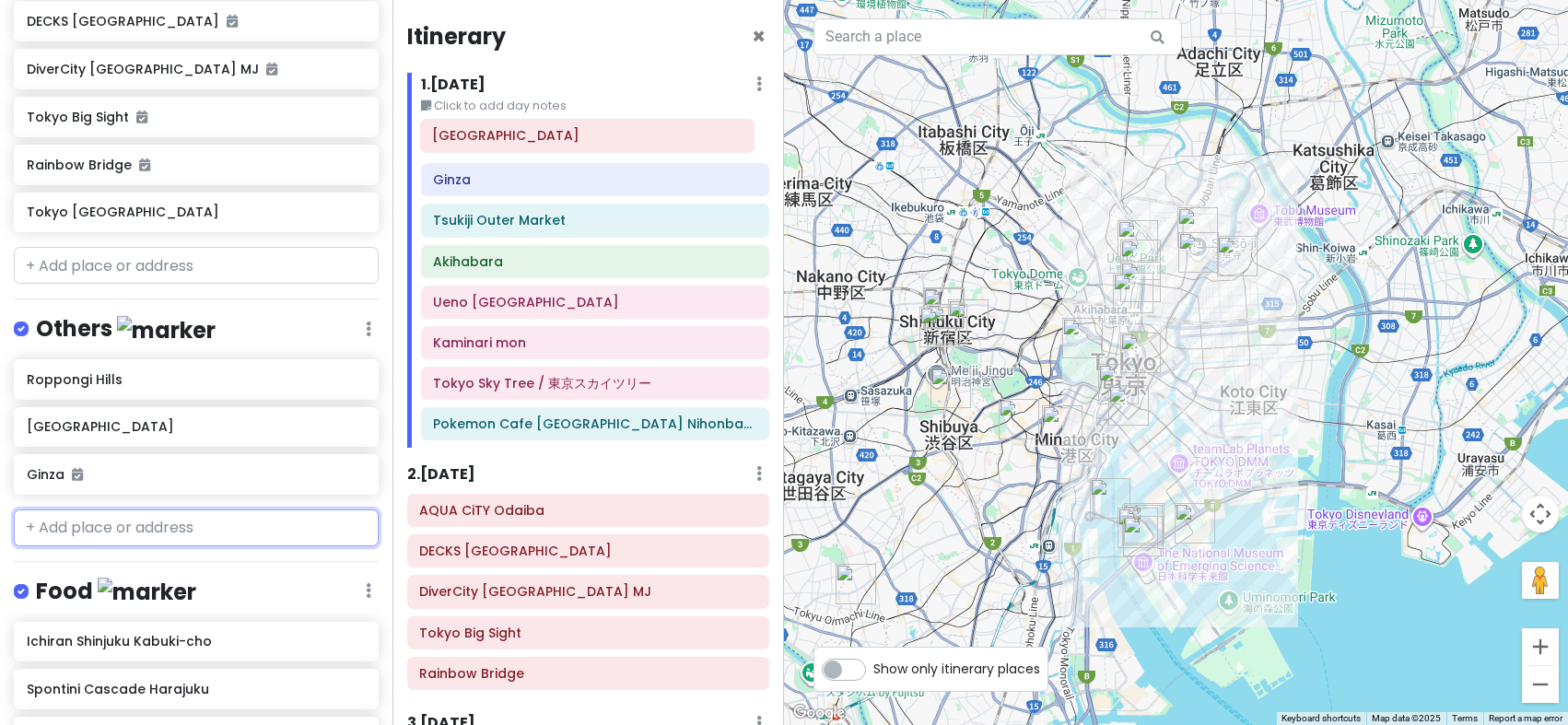
drag, startPoint x: 519, startPoint y: 183, endPoint x: 518, endPoint y: 138, distance: 45.0
click at [518, 138] on div "Ginza [GEOGRAPHIC_DATA] Tsukiji Outer Market Akihabara Ueno [GEOGRAPHIC_DATA] K…" at bounding box center [595, 285] width 376 height 325
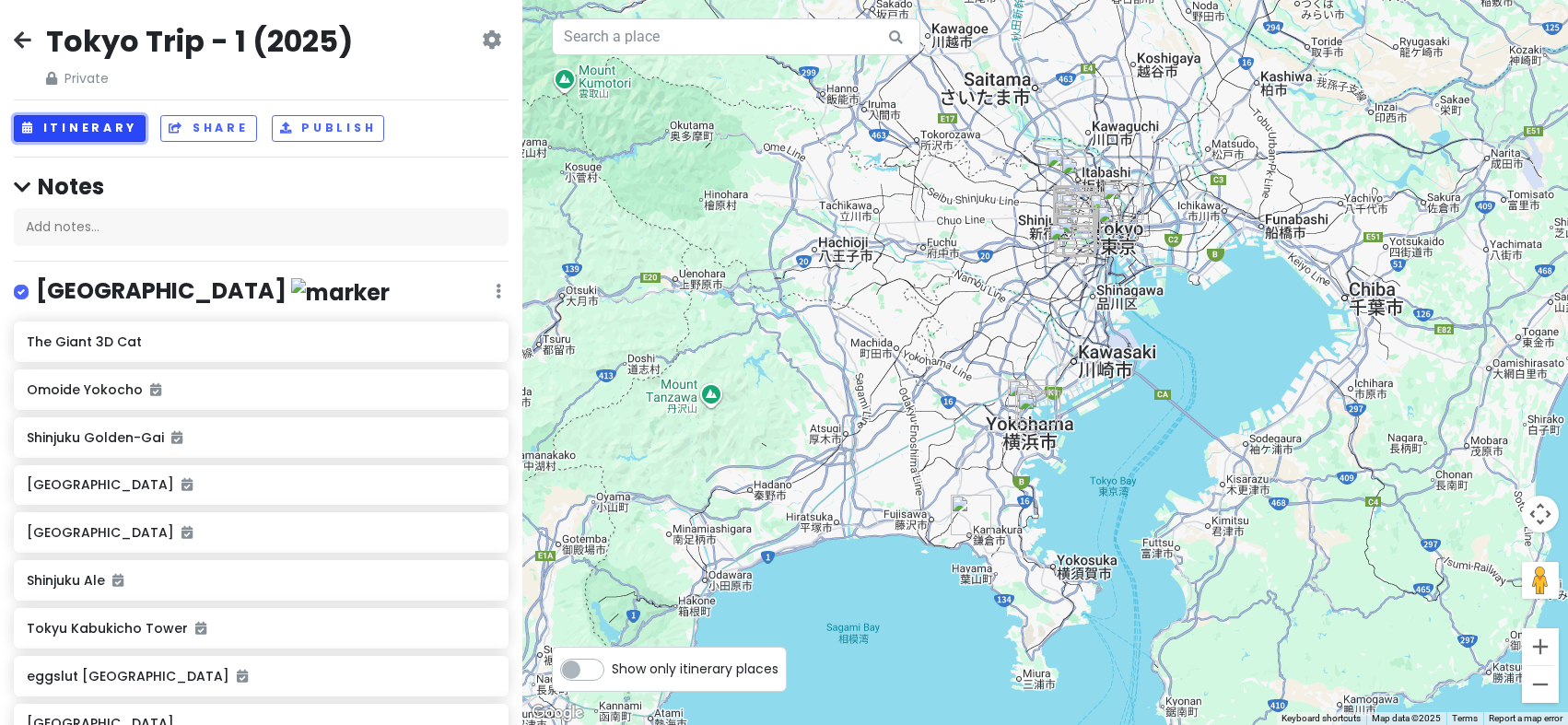
click at [112, 134] on button "Itinerary" at bounding box center [80, 128] width 132 height 27
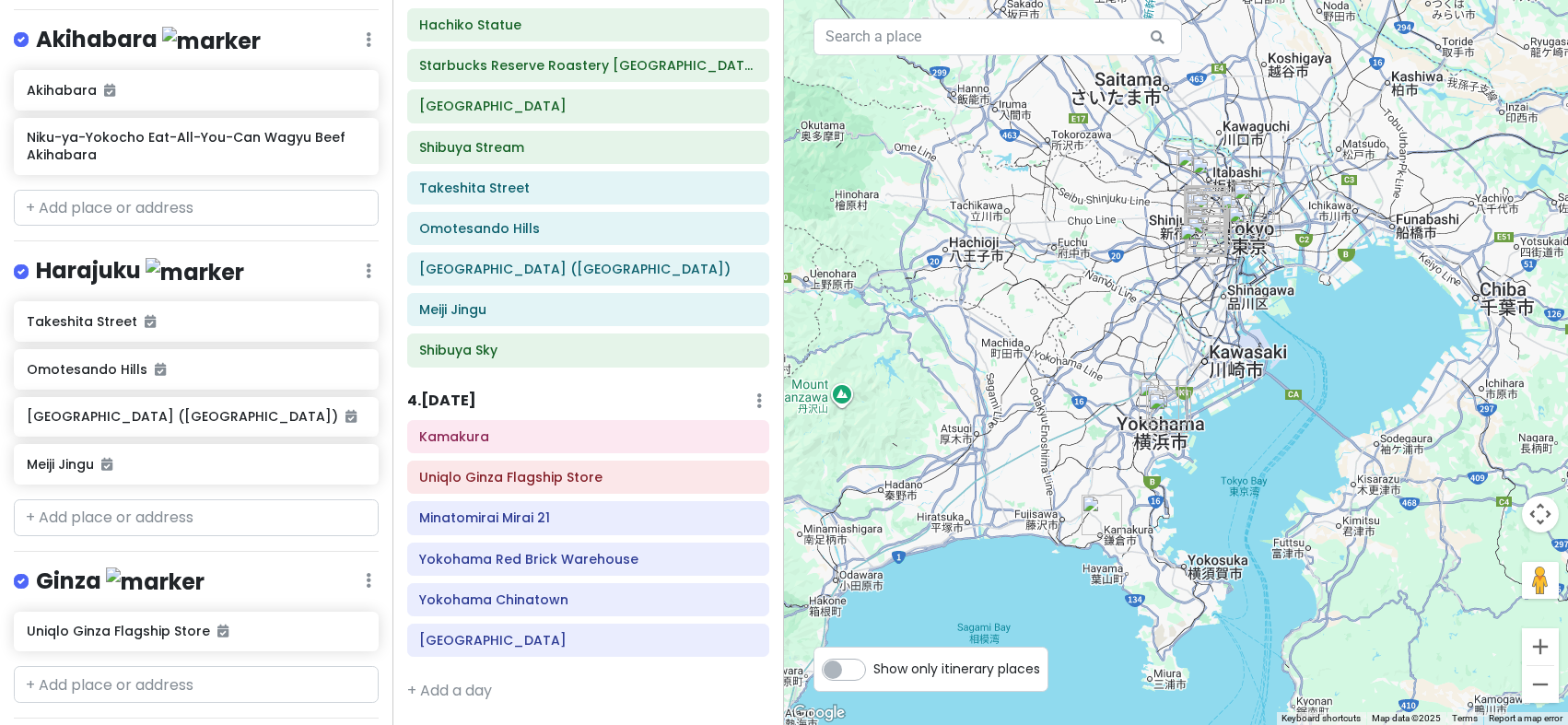
scroll to position [561, 0]
